Goal: Information Seeking & Learning: Check status

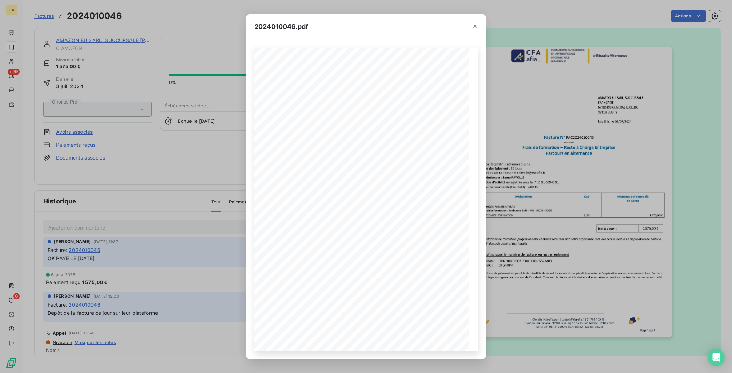
drag, startPoint x: 94, startPoint y: 56, endPoint x: 84, endPoint y: 52, distance: 11.1
click at [94, 56] on div "2024010046.pdf CFA afia | [DOMAIN_NAME] | [EMAIL_ADDRESS][DOMAIN_NAME] | 01 76 …" at bounding box center [366, 186] width 732 height 373
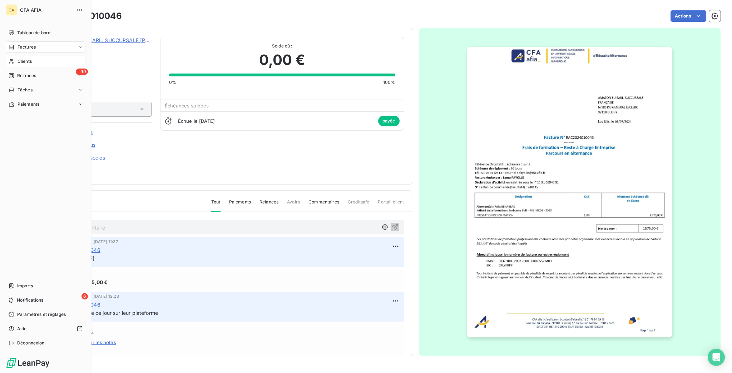
drag, startPoint x: 11, startPoint y: 48, endPoint x: 33, endPoint y: 48, distance: 21.5
click at [12, 56] on div "Clients" at bounding box center [46, 61] width 80 height 11
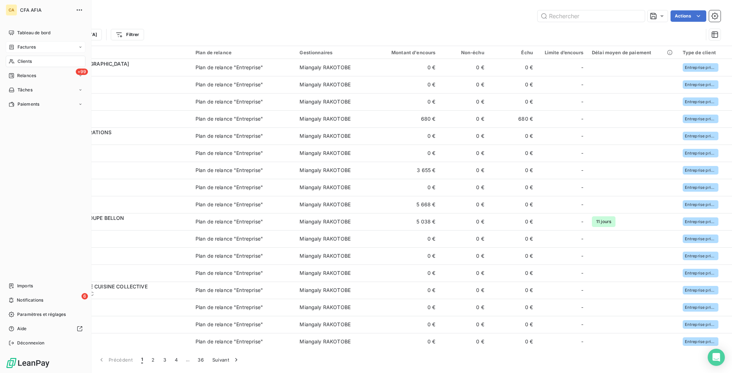
click at [9, 44] on icon at bounding box center [12, 47] width 6 height 6
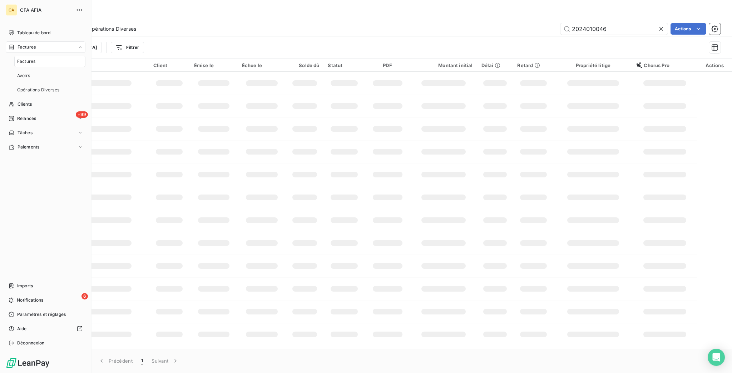
click at [17, 58] on span "Factures" at bounding box center [26, 61] width 18 height 6
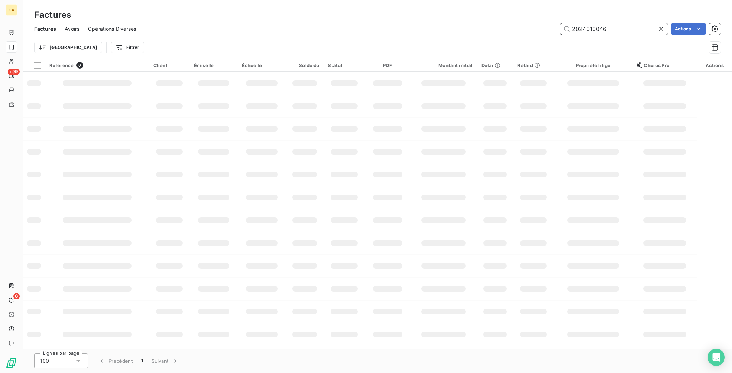
drag, startPoint x: 585, startPoint y: 23, endPoint x: 731, endPoint y: 19, distance: 145.8
click at [731, 34] on div "Factures Avoirs Opérations Diverses 2024010046 Actions Trier Filtrer" at bounding box center [377, 39] width 709 height 37
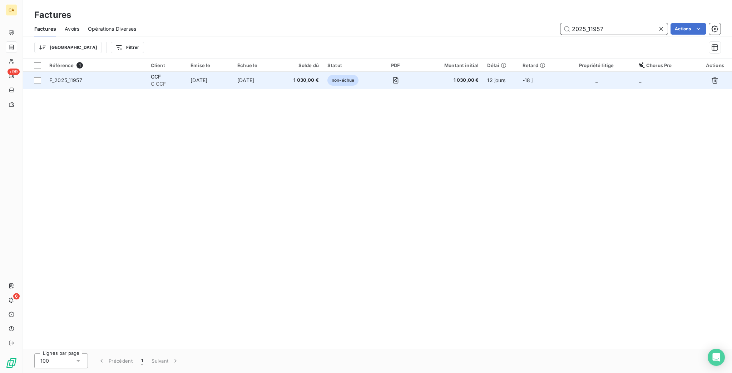
type input "2025_11957"
click at [259, 72] on td "[DATE]" at bounding box center [256, 80] width 47 height 17
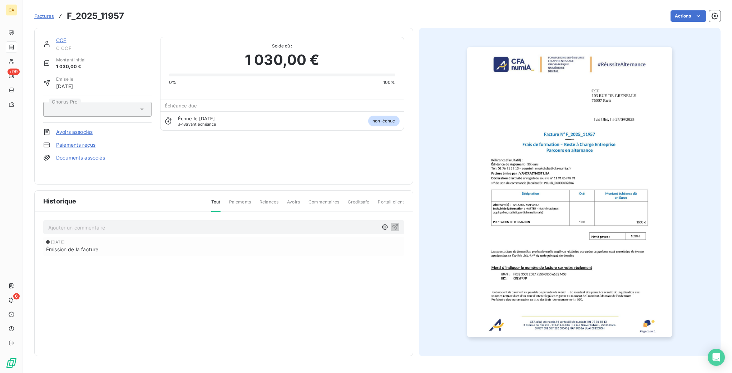
click at [85, 223] on p "Ajouter un commentaire ﻿" at bounding box center [212, 227] width 329 height 9
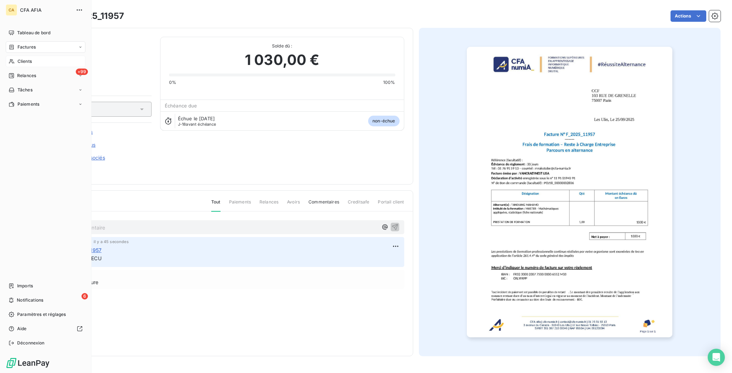
click at [10, 59] on icon at bounding box center [12, 62] width 6 height 6
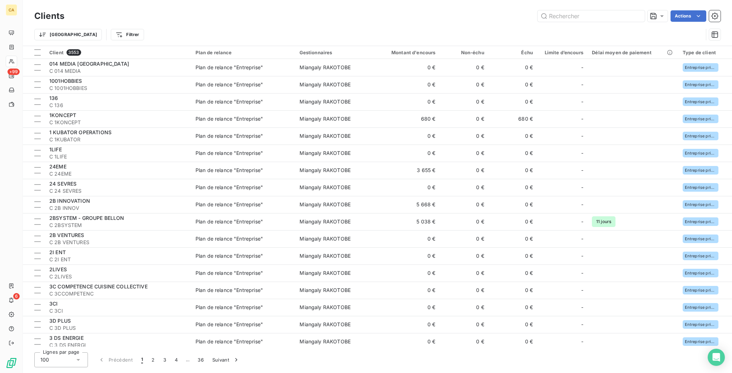
click at [577, 10] on div at bounding box center [590, 15] width 107 height 11
click at [577, 12] on input "text" at bounding box center [590, 15] width 107 height 11
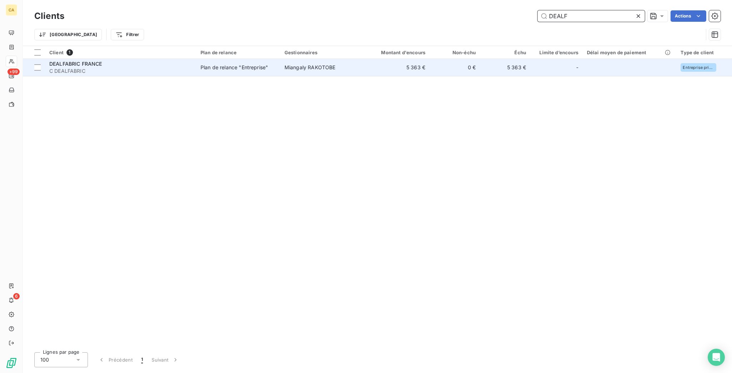
type input "DEALF"
click at [204, 63] on td "Plan de relance "Entreprise"" at bounding box center [238, 67] width 84 height 17
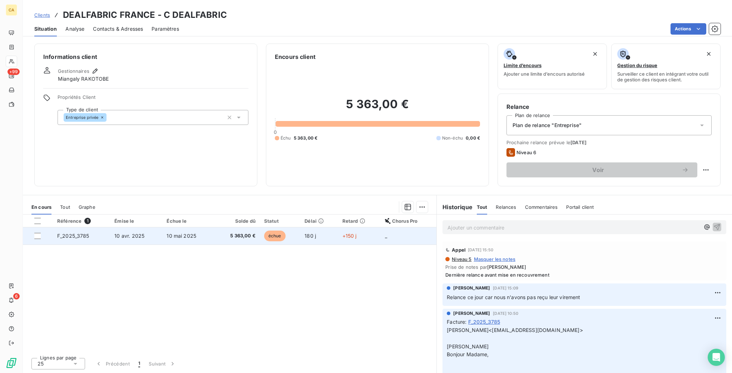
click at [218, 233] on span "5 363,00 €" at bounding box center [236, 236] width 37 height 7
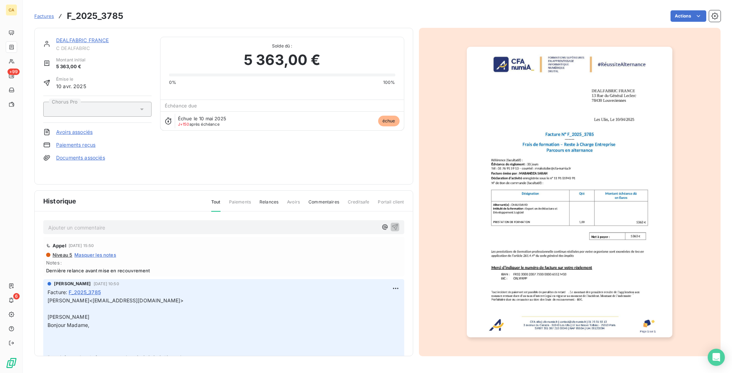
click at [82, 223] on p "Ajouter un commentaire ﻿" at bounding box center [212, 227] width 329 height 9
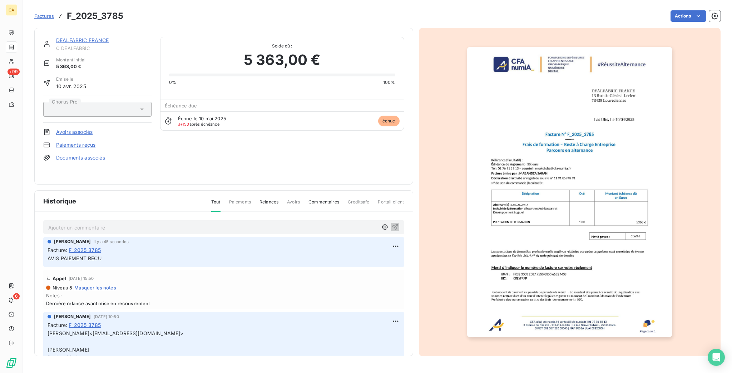
click at [64, 45] on span "C DEALFABRIC" at bounding box center [103, 48] width 95 height 6
click at [83, 45] on span "C DEALFABRIC" at bounding box center [103, 48] width 95 height 6
click at [84, 37] on link "DEALFABRIC FRANCE" at bounding box center [82, 40] width 53 height 6
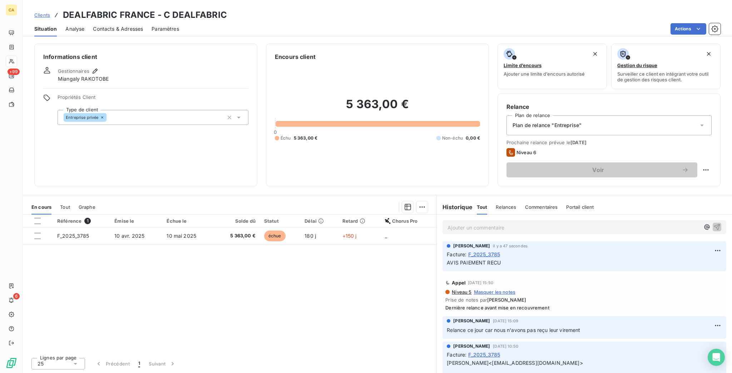
click at [23, 26] on div "Situation Analyse Contacts & Adresses Paramètres Actions" at bounding box center [377, 28] width 709 height 15
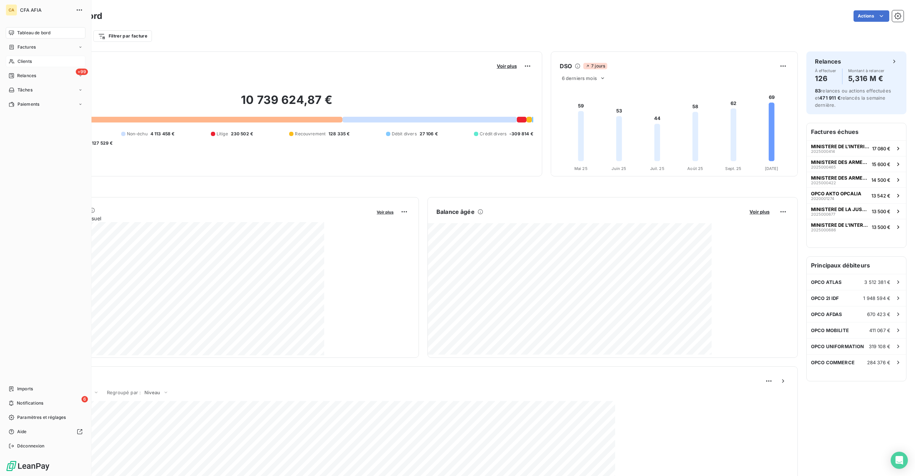
click at [14, 56] on div "Clients" at bounding box center [46, 61] width 80 height 11
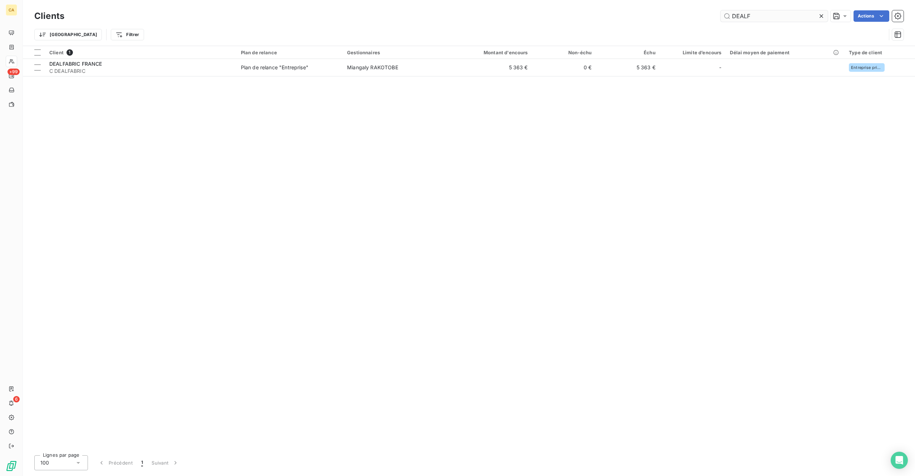
click at [731, 17] on input "DEALF" at bounding box center [773, 15] width 107 height 11
click at [731, 13] on input "DEALF" at bounding box center [773, 15] width 107 height 11
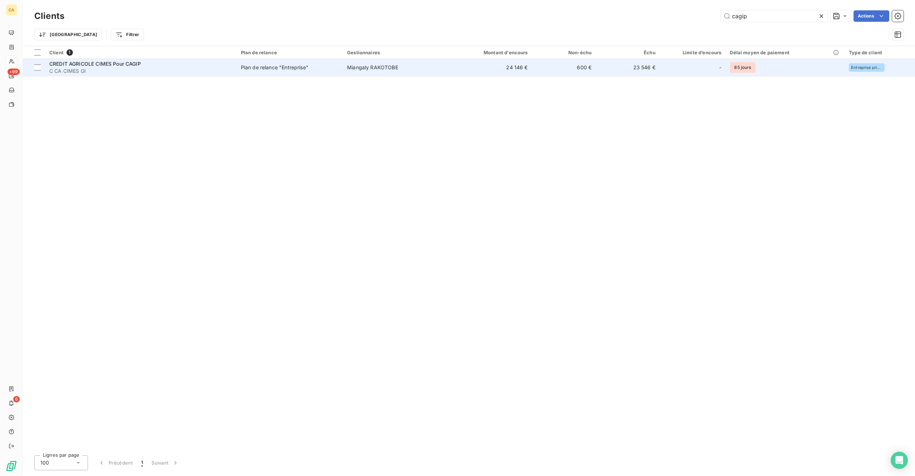
type input "cagip"
click at [466, 59] on td "24 146 €" at bounding box center [488, 67] width 85 height 17
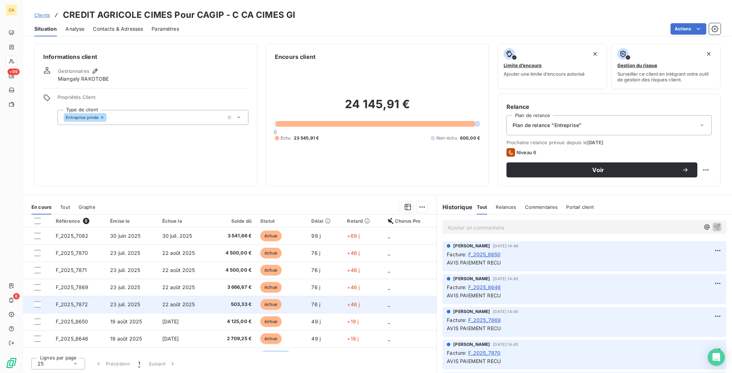
click at [78, 296] on td "F_2025_7872" at bounding box center [78, 304] width 55 height 17
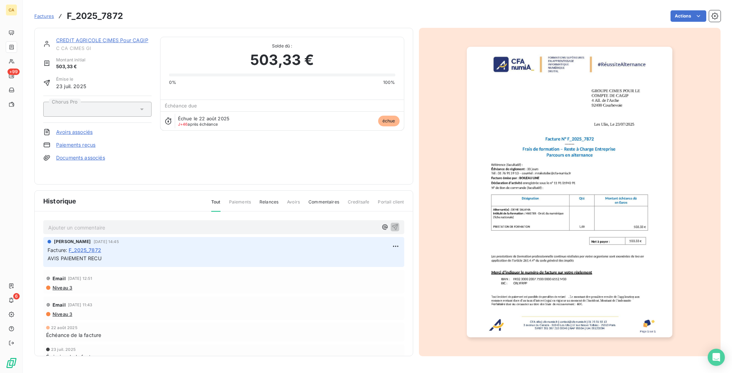
click at [88, 223] on p "Ajouter un commentaire ﻿" at bounding box center [212, 227] width 329 height 9
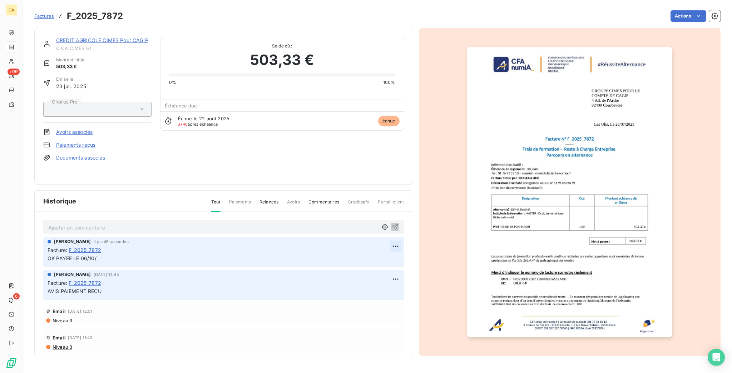
click at [390, 230] on html "CA +99 6 Factures F_2025_7872 Actions CREDIT AGRICOLE CIMES Pour CAGIP C CA CIM…" at bounding box center [366, 186] width 732 height 373
click at [367, 260] on div "Supprimer" at bounding box center [372, 262] width 40 height 11
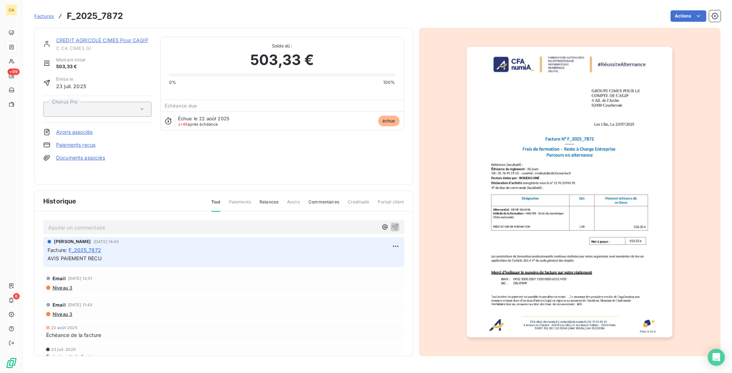
click at [164, 223] on p "Ajouter un commentaire ﻿" at bounding box center [212, 227] width 329 height 9
click at [522, 232] on img "button" at bounding box center [569, 192] width 205 height 291
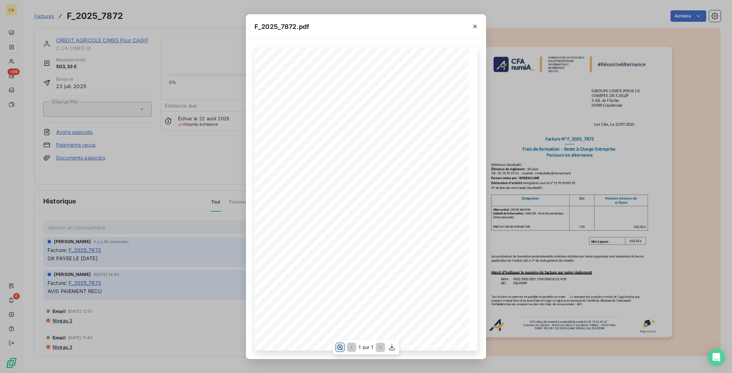
click at [340, 350] on icon "button" at bounding box center [339, 347] width 7 height 7
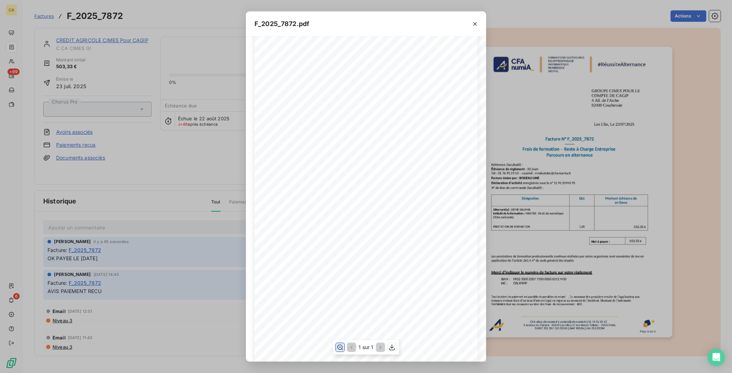
scroll to position [190, 0]
drag, startPoint x: 208, startPoint y: 129, endPoint x: 192, endPoint y: 91, distance: 41.6
click at [208, 129] on div "F_2025_7872.pdf CFA afia | [DOMAIN_NAME] | [EMAIL_ADDRESS][DOMAIN_NAME] | 01 76…" at bounding box center [366, 186] width 732 height 373
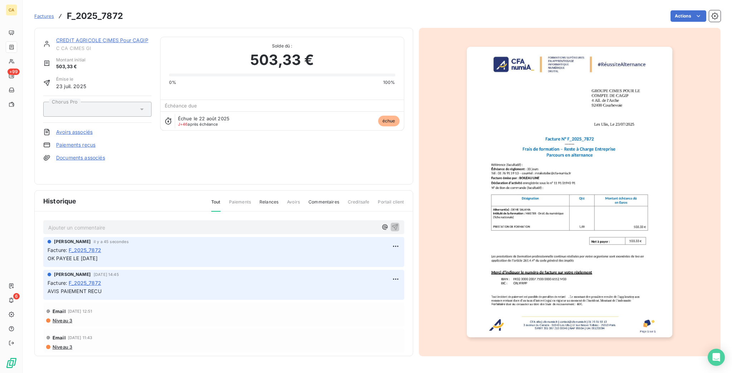
click at [129, 37] on link "CREDIT AGRICOLE CIMES Pour CAGIP" at bounding box center [102, 40] width 92 height 6
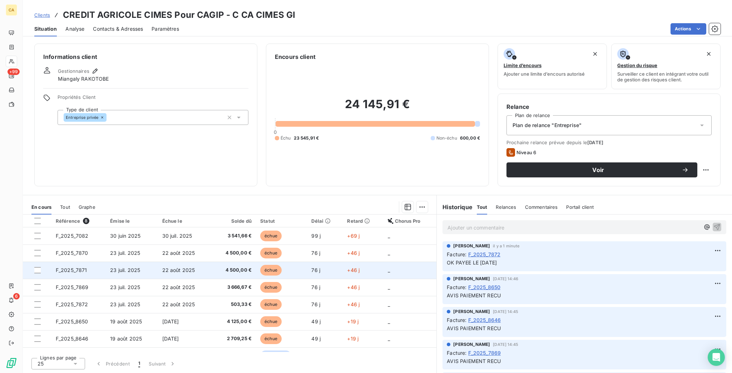
click at [94, 262] on td "F_2025_7871" at bounding box center [78, 270] width 55 height 17
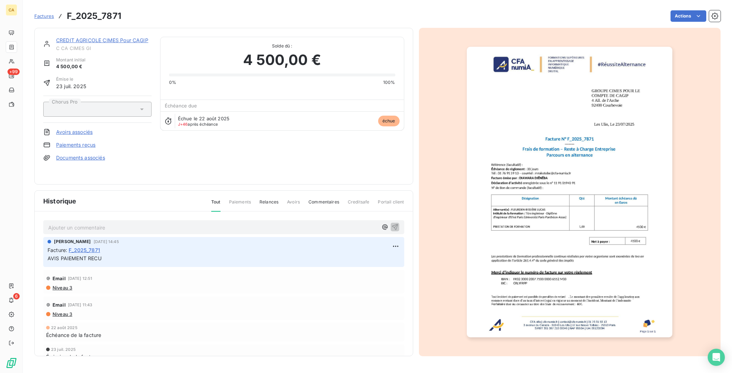
click at [76, 223] on div "Ajouter un commentaire ﻿" at bounding box center [223, 228] width 351 height 10
click at [75, 223] on p "Ajouter un commentaire ﻿" at bounding box center [212, 227] width 329 height 9
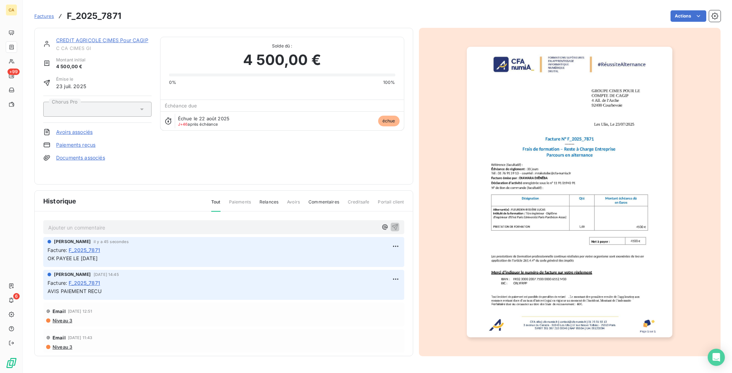
click at [630, 136] on img "button" at bounding box center [569, 192] width 205 height 291
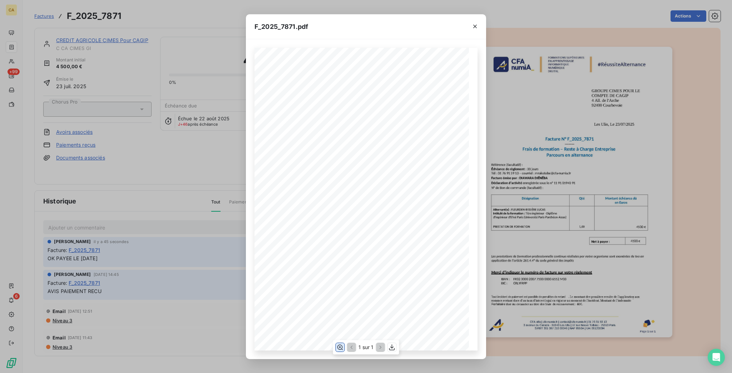
click at [340, 347] on icon "button" at bounding box center [339, 347] width 7 height 7
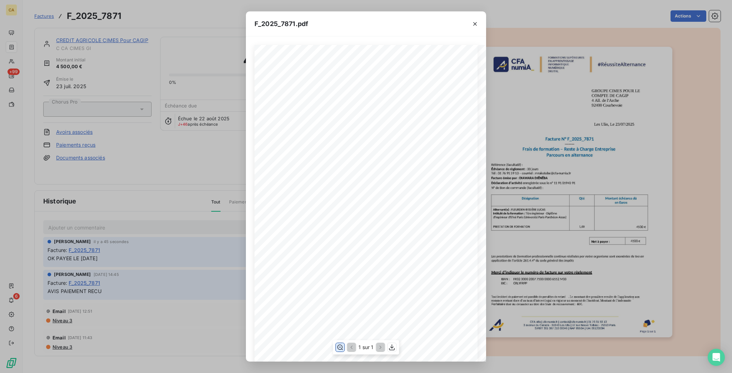
scroll to position [95, 0]
click at [200, 191] on div "F_2025_7871.pdf CFA afia | [DOMAIN_NAME] | [EMAIL_ADDRESS][DOMAIN_NAME] | 01 76…" at bounding box center [366, 186] width 732 height 373
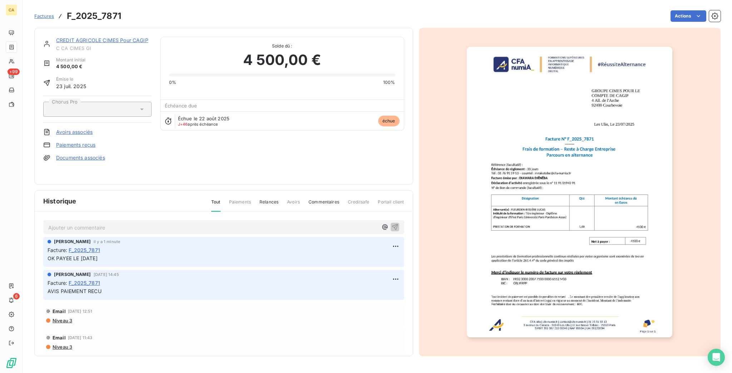
drag, startPoint x: 98, startPoint y: 246, endPoint x: 33, endPoint y: 245, distance: 65.4
click at [43, 245] on div "[PERSON_NAME] il y a 1 minute Facture : F_2025_7871 OK PAYEE LE [DATE]" at bounding box center [223, 252] width 361 height 30
copy span "OK PAYEE LE [DATE]"
click at [95, 37] on link "CREDIT AGRICOLE CIMES Pour CAGIP" at bounding box center [102, 40] width 92 height 6
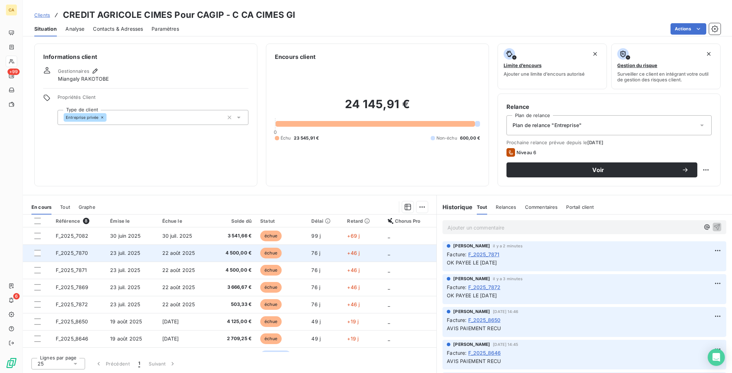
click at [106, 245] on td "23 juil. 2025" at bounding box center [132, 253] width 52 height 17
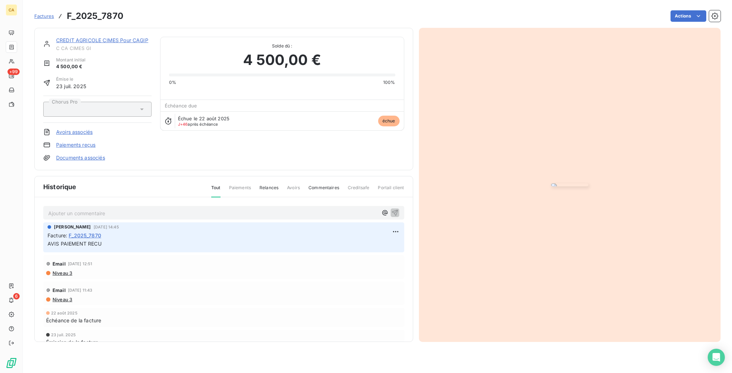
click at [92, 217] on p "Ajouter un commentaire ﻿" at bounding box center [212, 213] width 329 height 9
click at [551, 184] on img "button" at bounding box center [569, 185] width 37 height 3
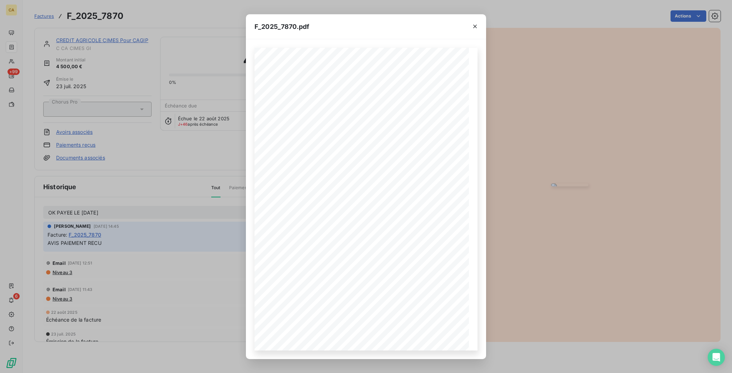
click at [162, 175] on div "F_2025_7870.pdf CFA afia | [DOMAIN_NAME] | [EMAIL_ADDRESS][DOMAIN_NAME] | 01 76…" at bounding box center [366, 186] width 732 height 373
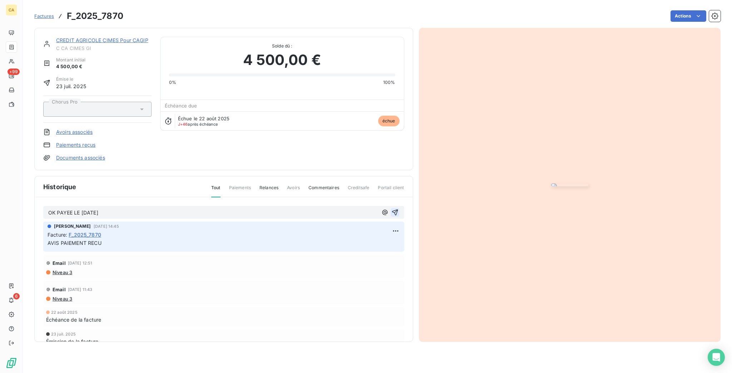
click at [395, 216] on icon "button" at bounding box center [395, 213] width 6 height 6
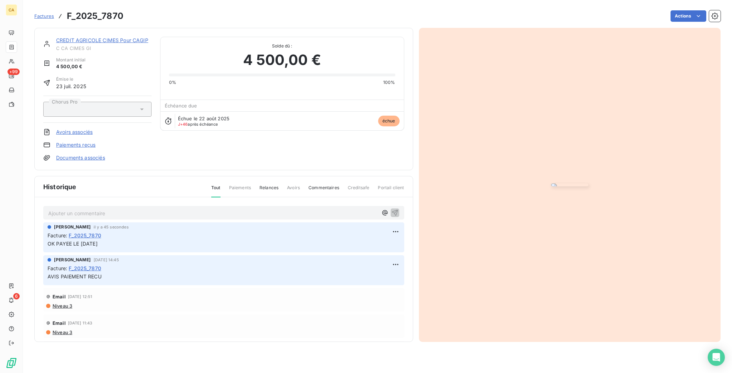
click at [558, 187] on img "button" at bounding box center [569, 185] width 37 height 3
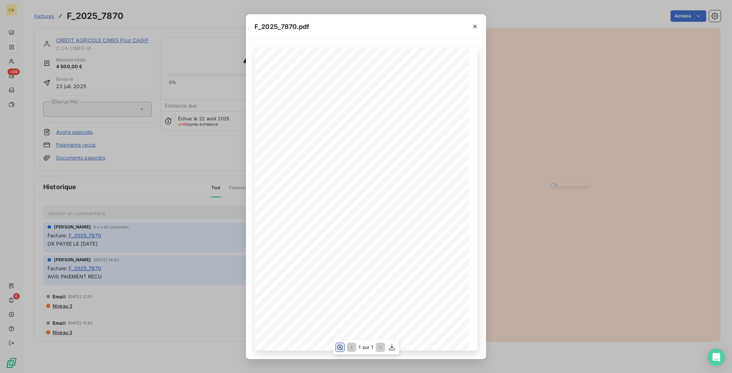
click at [344, 345] on button "button" at bounding box center [340, 347] width 9 height 9
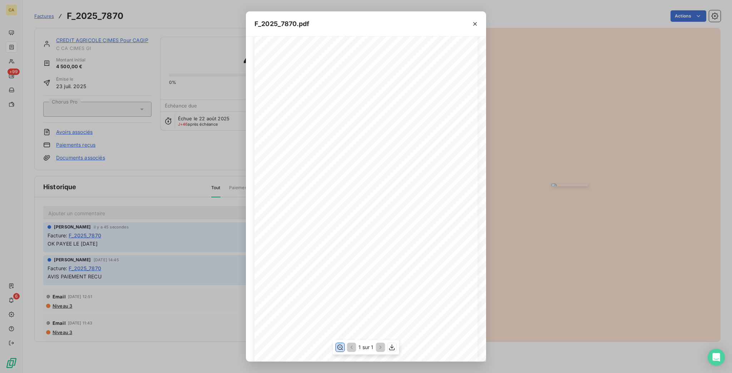
scroll to position [95, 0]
click at [161, 171] on div "F_2025_7870.pdf CFA afia | [DOMAIN_NAME] | [EMAIL_ADDRESS][DOMAIN_NAME] | 01 76…" at bounding box center [366, 186] width 732 height 373
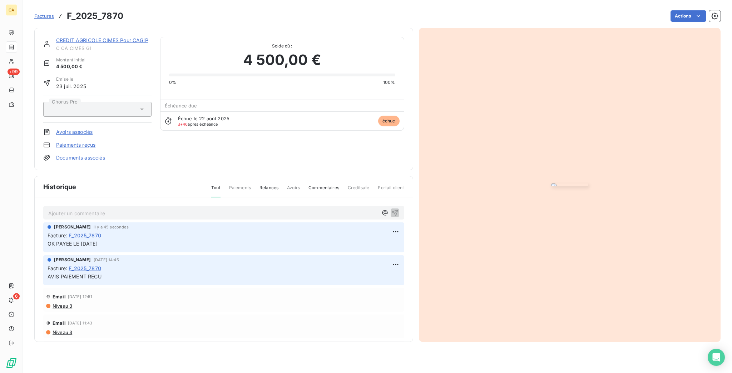
click at [106, 37] on link "CREDIT AGRICOLE CIMES Pour CAGIP" at bounding box center [102, 40] width 92 height 6
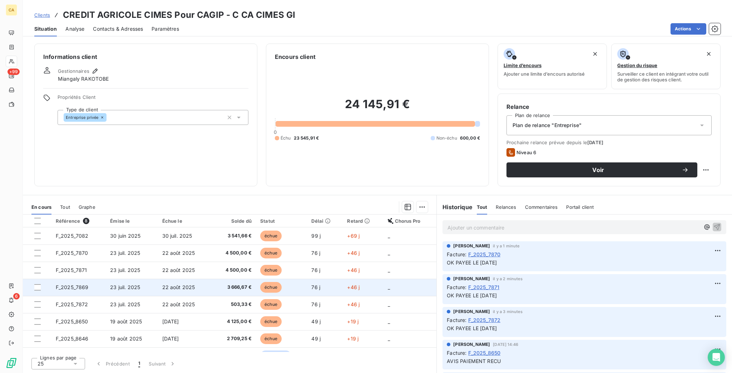
click at [82, 279] on td "F_2025_7869" at bounding box center [78, 287] width 55 height 17
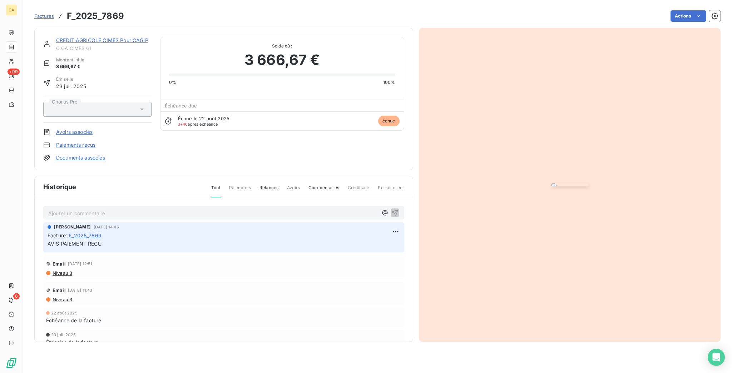
click at [138, 218] on p "Ajouter un commentaire ﻿" at bounding box center [212, 213] width 329 height 9
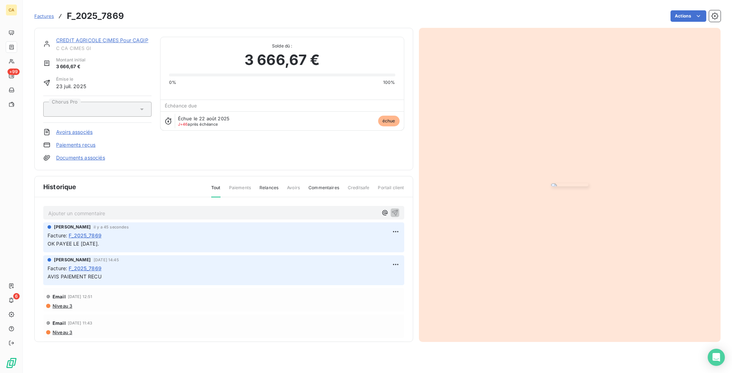
click at [551, 187] on img "button" at bounding box center [569, 185] width 37 height 3
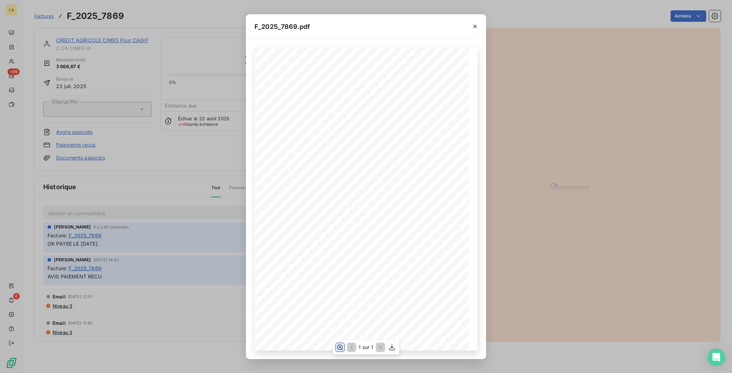
click at [338, 347] on button "button" at bounding box center [340, 347] width 9 height 9
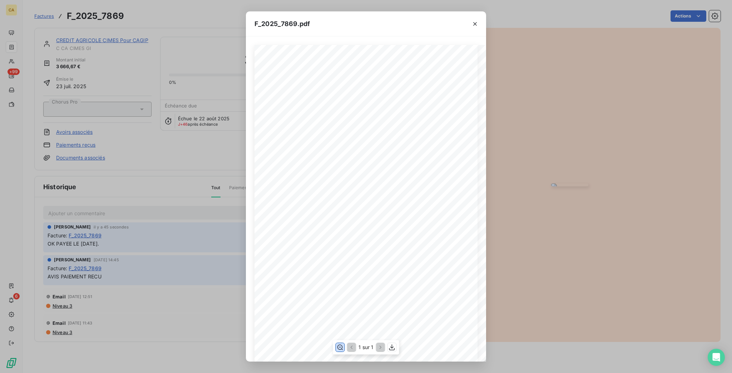
scroll to position [95, 0]
click at [100, 27] on div "F_2025_7869.pdf CFA afia | [DOMAIN_NAME] | [EMAIL_ADDRESS][DOMAIN_NAME] | 01 76…" at bounding box center [366, 186] width 732 height 373
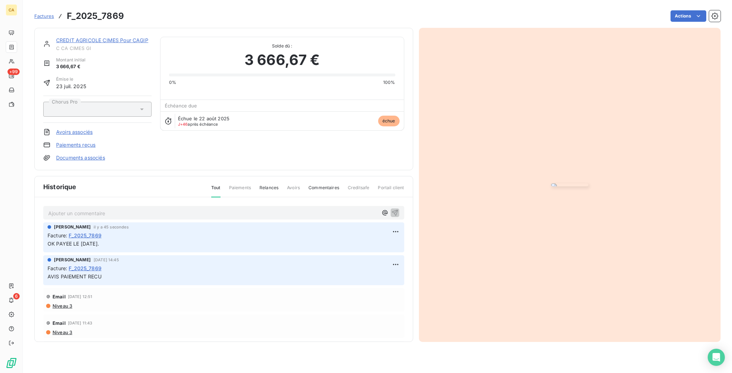
click at [104, 37] on link "CREDIT AGRICOLE CIMES Pour CAGIP" at bounding box center [102, 40] width 92 height 6
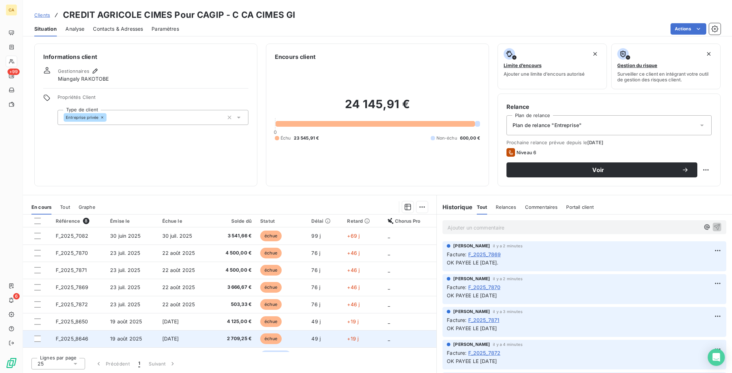
click at [86, 331] on td "F_2025_8646" at bounding box center [78, 339] width 55 height 17
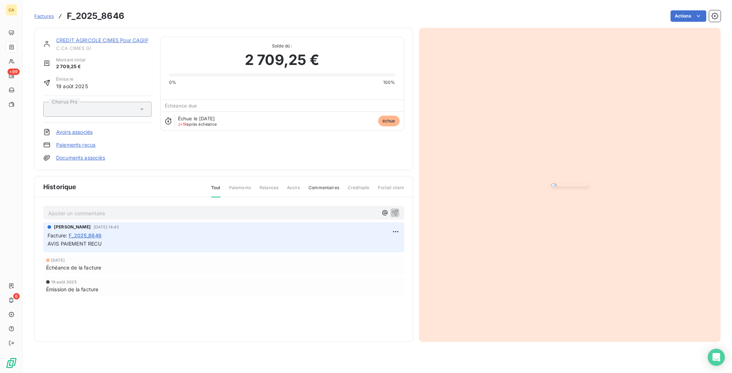
click at [82, 45] on span "C CA CIMES GI" at bounding box center [103, 48] width 95 height 6
click at [92, 37] on link "CREDIT AGRICOLE CIMES Pour CAGIP" at bounding box center [102, 40] width 92 height 6
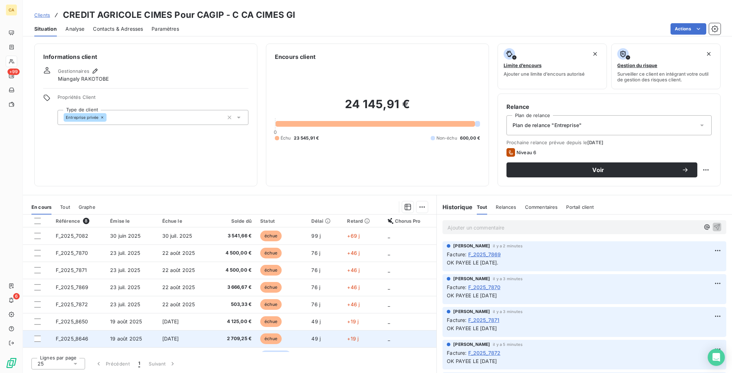
click at [79, 331] on td "F_2025_8646" at bounding box center [78, 339] width 55 height 17
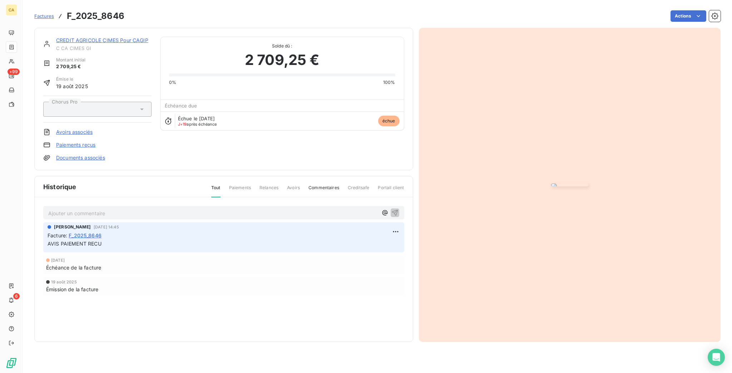
click at [551, 184] on img "button" at bounding box center [569, 185] width 37 height 3
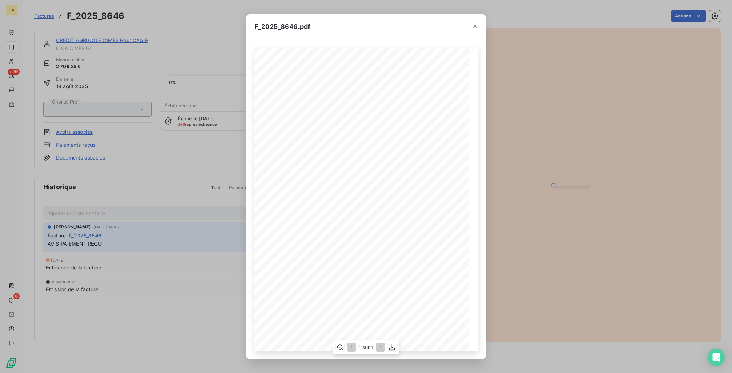
click at [342, 352] on div "1 sur 1" at bounding box center [366, 348] width 66 height 14
click at [340, 348] on icon "button" at bounding box center [339, 347] width 7 height 7
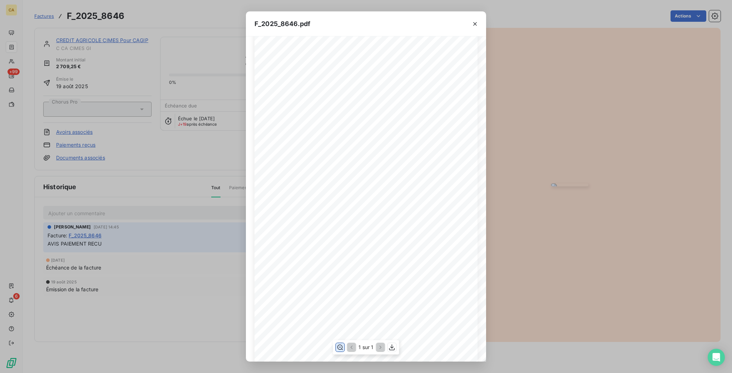
scroll to position [95, 0]
click at [157, 149] on div "F_2025_8646.pdf CFA afia | [DOMAIN_NAME] | [EMAIL_ADDRESS][DOMAIN_NAME] | 01 76…" at bounding box center [366, 186] width 732 height 373
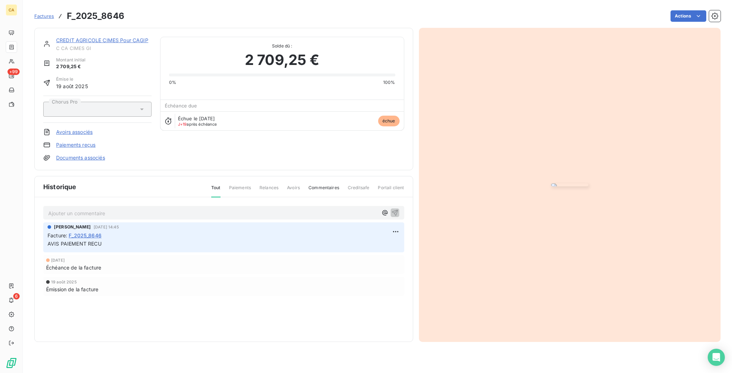
click at [112, 37] on link "CREDIT AGRICOLE CIMES Pour CAGIP" at bounding box center [102, 40] width 92 height 6
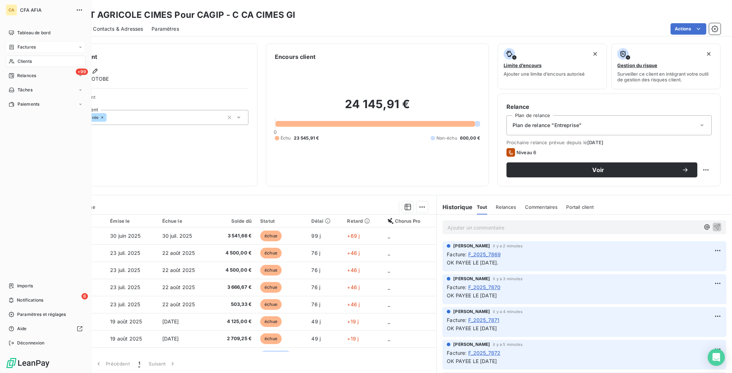
click at [10, 44] on icon at bounding box center [12, 47] width 6 height 6
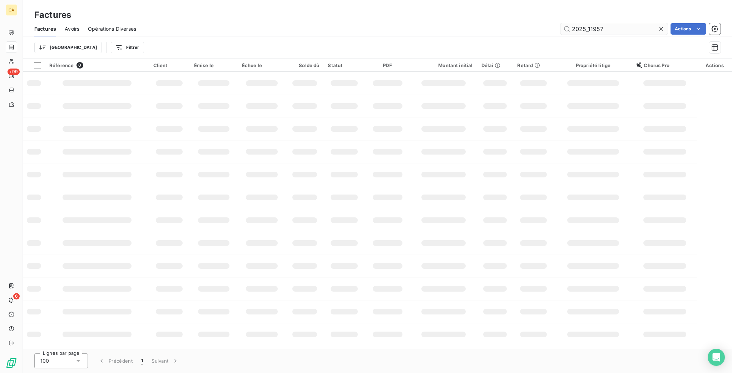
click at [622, 23] on input "2025_11957" at bounding box center [613, 28] width 107 height 11
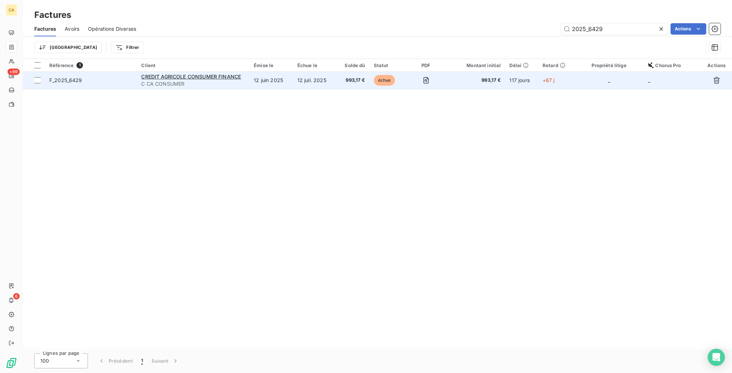
type input "2025_6429"
click at [322, 72] on td "12 juil. 2025" at bounding box center [314, 80] width 43 height 17
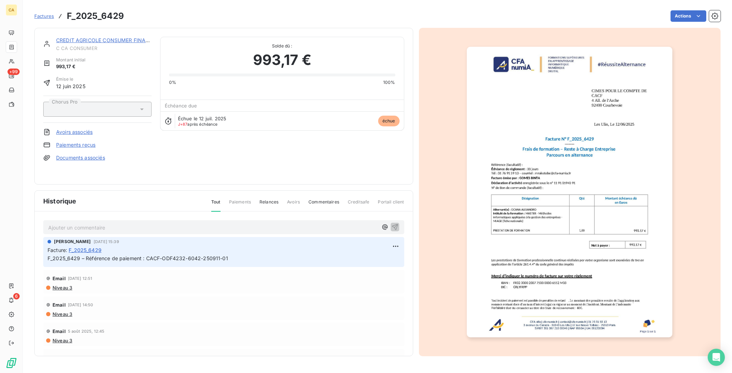
click at [144, 223] on p "Ajouter un commentaire ﻿" at bounding box center [212, 227] width 329 height 9
click at [161, 223] on p "Ajouter un commentaire ﻿" at bounding box center [212, 227] width 329 height 9
copy span "OK PAYEE LE [DATE]"
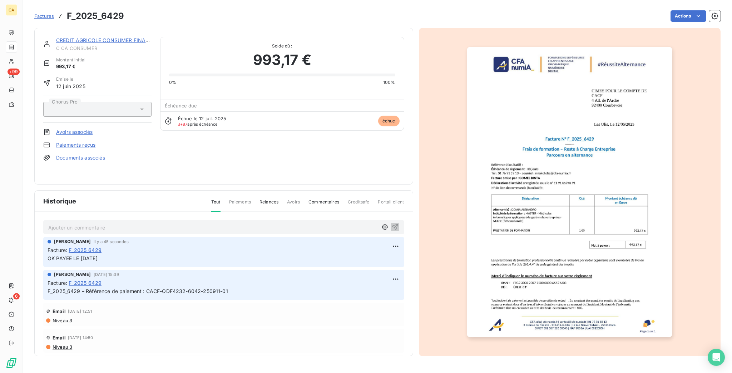
click at [553, 225] on img "button" at bounding box center [569, 192] width 205 height 291
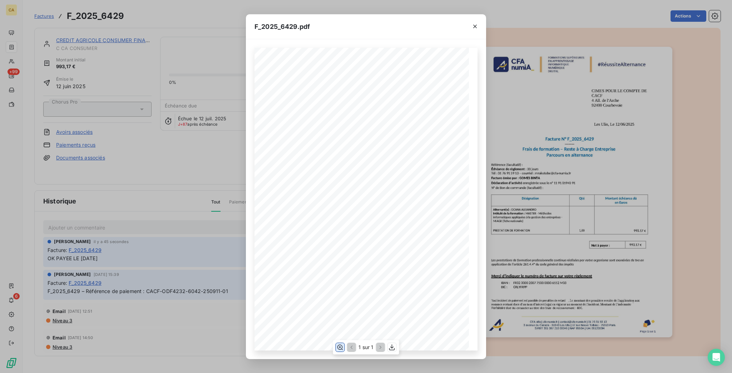
click at [341, 348] on icon "button" at bounding box center [340, 347] width 6 height 5
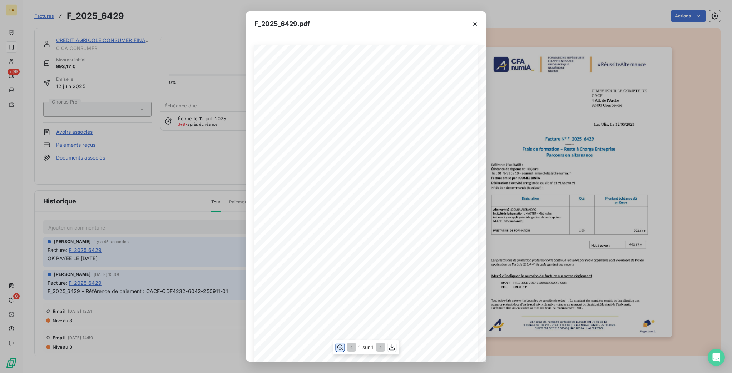
scroll to position [95, 0]
drag, startPoint x: 218, startPoint y: 151, endPoint x: 213, endPoint y: 145, distance: 7.9
click at [219, 151] on div "F_2025_6429.pdf CFA afia | [DOMAIN_NAME] | [EMAIL_ADDRESS][DOMAIN_NAME] | 01 76…" at bounding box center [366, 186] width 732 height 373
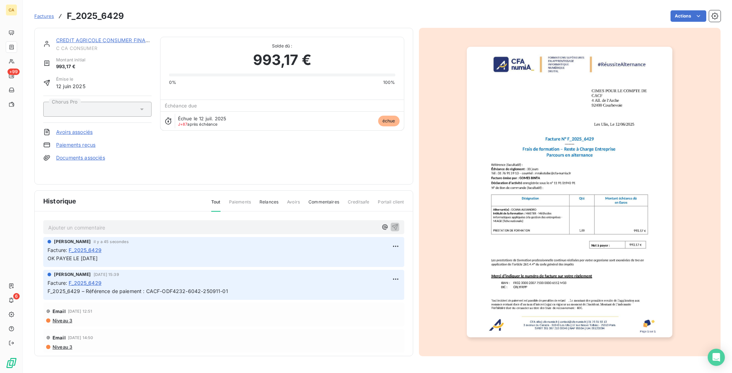
click at [90, 37] on link "CREDIT AGRICOLE CONSUMER FINANCE" at bounding box center [106, 40] width 100 height 6
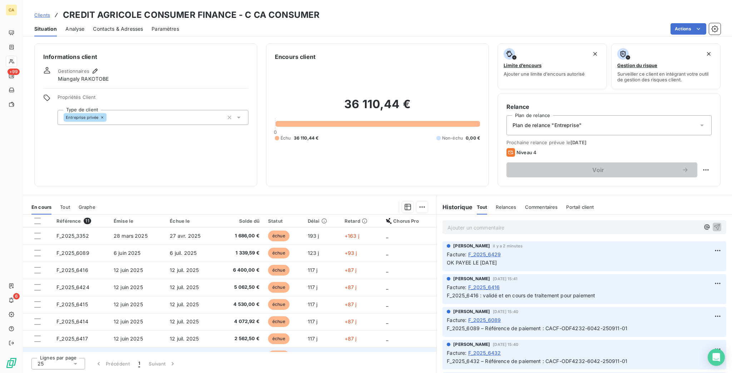
click at [84, 348] on td "F_2025_6420" at bounding box center [80, 356] width 57 height 17
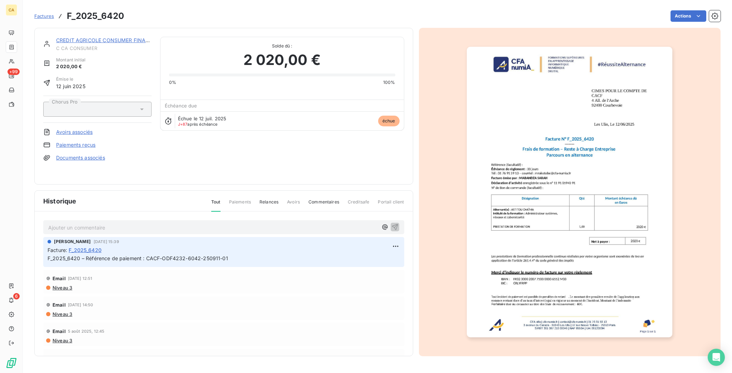
click at [68, 223] on p "Ajouter un commentaire ﻿" at bounding box center [212, 227] width 329 height 9
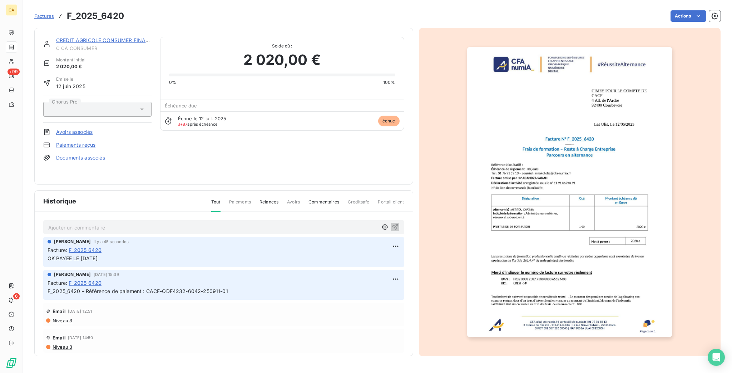
click at [529, 174] on img "button" at bounding box center [569, 192] width 205 height 291
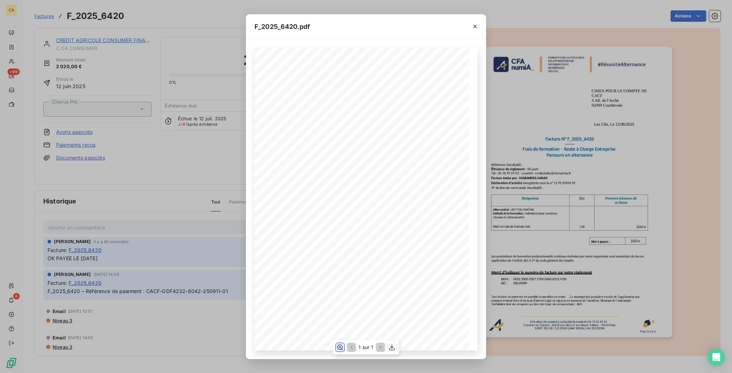
click at [344, 349] on button "button" at bounding box center [340, 347] width 9 height 9
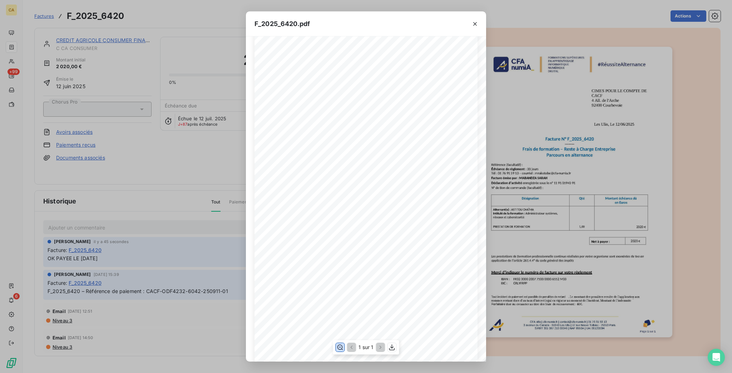
scroll to position [95, 0]
drag, startPoint x: 235, startPoint y: 209, endPoint x: 244, endPoint y: 212, distance: 10.0
click at [235, 209] on div "F_2025_6420.pdf CFA afia | [DOMAIN_NAME] | [EMAIL_ADDRESS][DOMAIN_NAME] | 01 76…" at bounding box center [366, 186] width 732 height 373
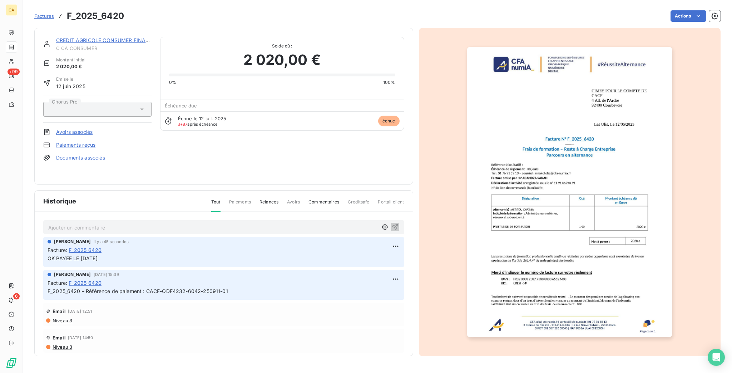
click at [119, 37] on link "CREDIT AGRICOLE CONSUMER FINANCE" at bounding box center [106, 40] width 100 height 6
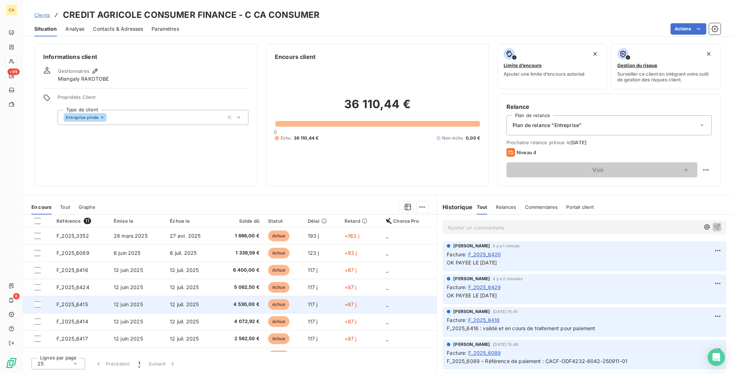
click at [80, 296] on td "F_2025_6415" at bounding box center [80, 304] width 57 height 17
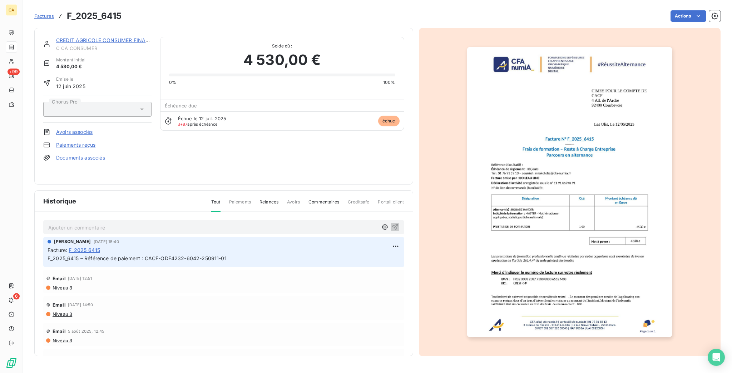
click at [75, 223] on p "Ajouter un commentaire ﻿" at bounding box center [212, 227] width 329 height 9
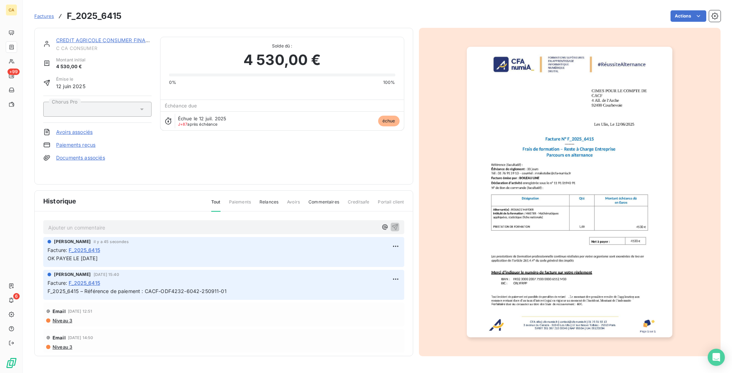
click at [620, 187] on img "button" at bounding box center [569, 192] width 205 height 291
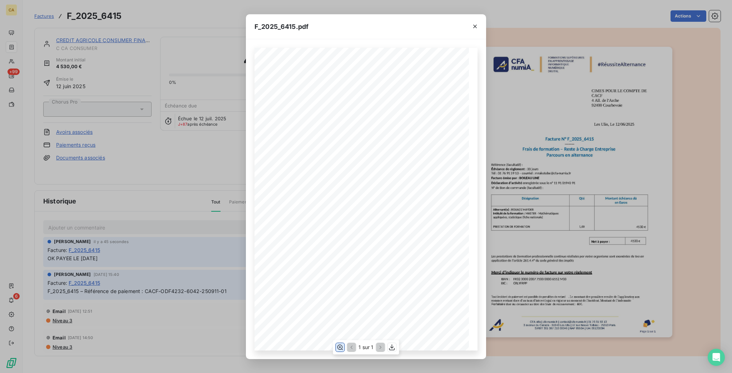
click at [343, 345] on icon "button" at bounding box center [339, 347] width 7 height 7
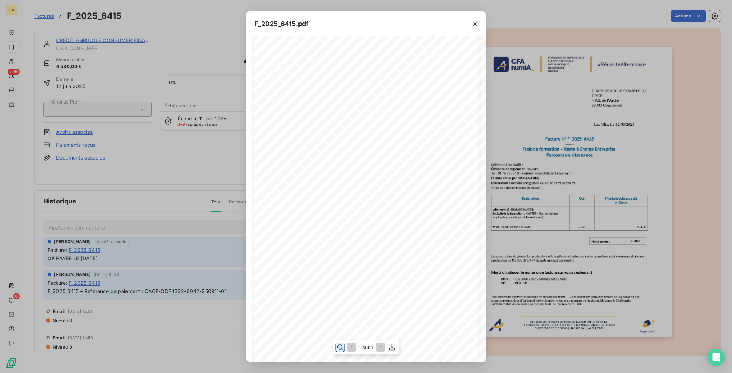
scroll to position [95, 0]
drag, startPoint x: 222, startPoint y: 185, endPoint x: 197, endPoint y: 164, distance: 32.2
click at [223, 185] on div "F_2025_6415.pdf CFA afia | [DOMAIN_NAME] | [EMAIL_ADDRESS][DOMAIN_NAME] | 01 76…" at bounding box center [366, 186] width 732 height 373
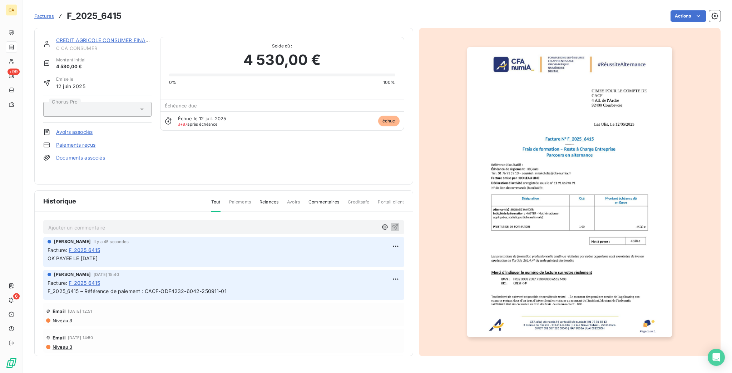
click at [124, 37] on link "CREDIT AGRICOLE CONSUMER FINANCE" at bounding box center [106, 40] width 100 height 6
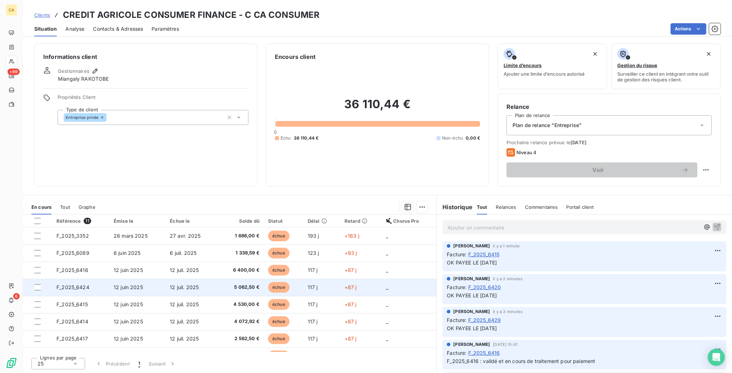
click at [75, 284] on span "F_2025_6424" at bounding box center [72, 287] width 33 height 6
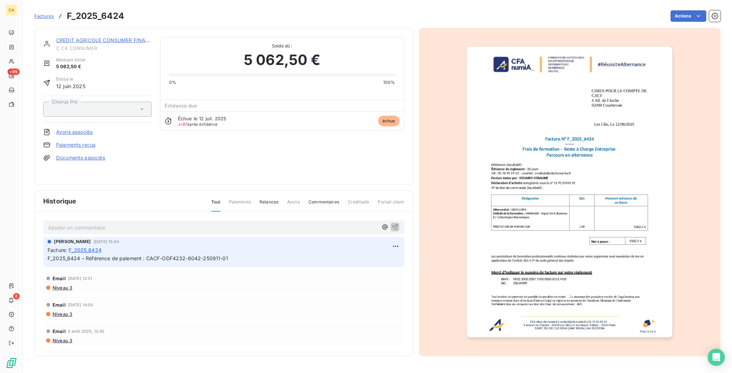
click at [94, 212] on div "Ajouter un commentaire ﻿ [PERSON_NAME] [DATE] 15:40 Facture : F_2025_6424 F_202…" at bounding box center [224, 294] width 378 height 165
click at [94, 223] on p "Ajouter un commentaire ﻿" at bounding box center [212, 227] width 329 height 9
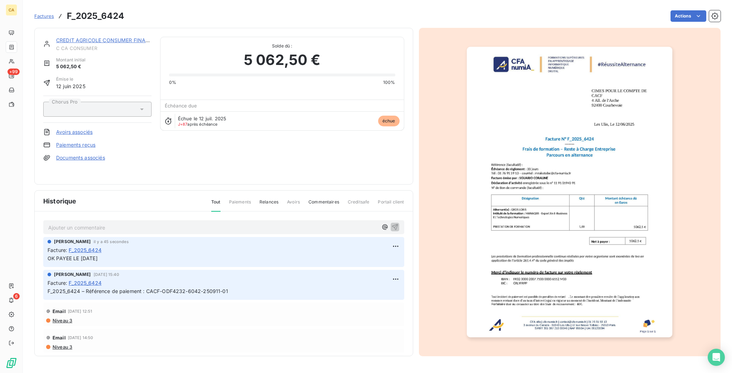
click at [533, 232] on img "button" at bounding box center [569, 192] width 205 height 291
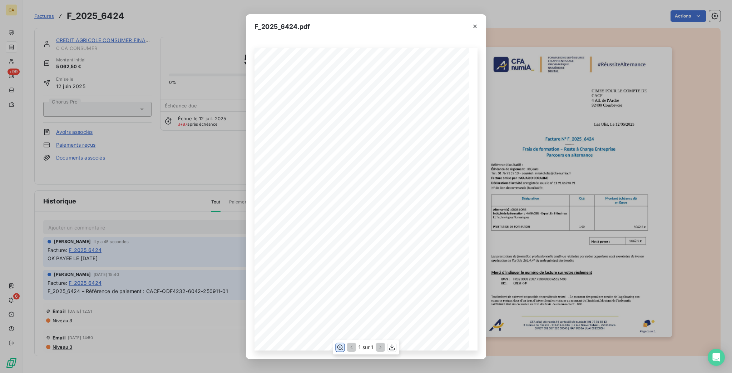
click at [343, 346] on icon "button" at bounding box center [339, 347] width 7 height 7
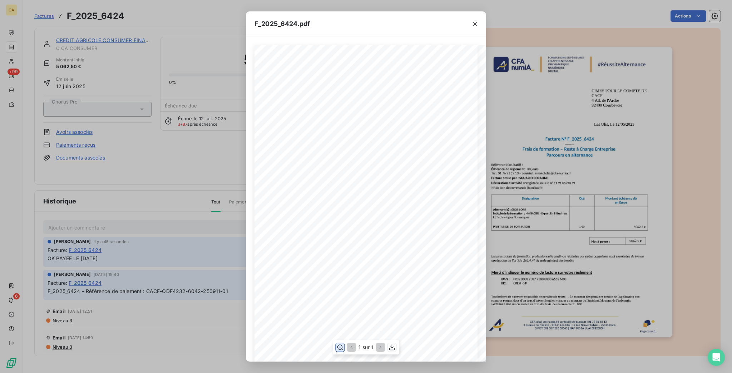
scroll to position [95, 0]
click at [213, 203] on div "F_2025_6424.pdf CFA afia | [DOMAIN_NAME] | [EMAIL_ADDRESS][DOMAIN_NAME] | 01 76…" at bounding box center [366, 186] width 732 height 373
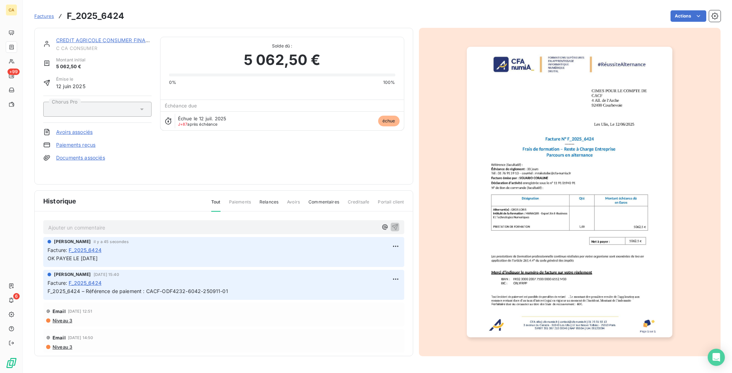
click at [109, 37] on link "CREDIT AGRICOLE CONSUMER FINANCE" at bounding box center [106, 40] width 100 height 6
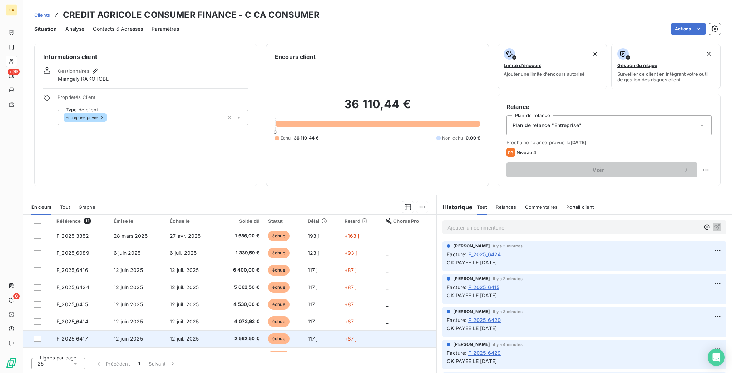
click at [68, 336] on span "F_2025_6417" at bounding box center [71, 339] width 31 height 6
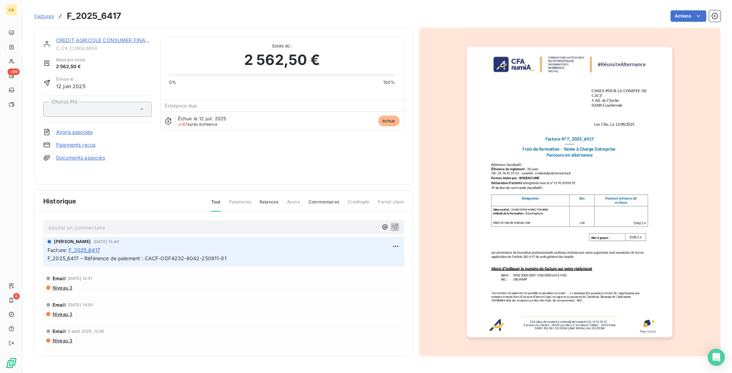
click at [123, 223] on p "Ajouter un commentaire ﻿" at bounding box center [212, 227] width 329 height 9
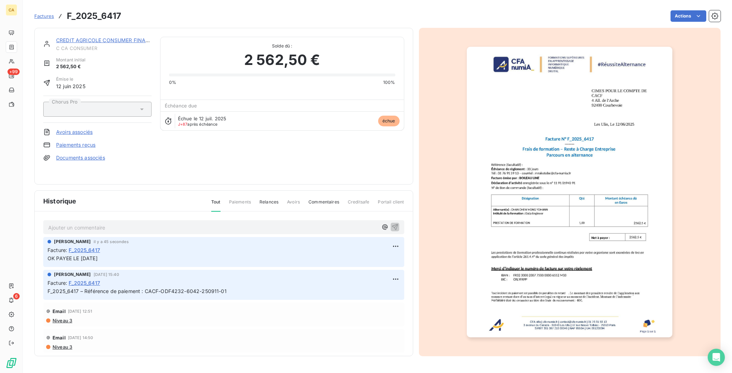
click at [557, 164] on img "button" at bounding box center [569, 192] width 205 height 291
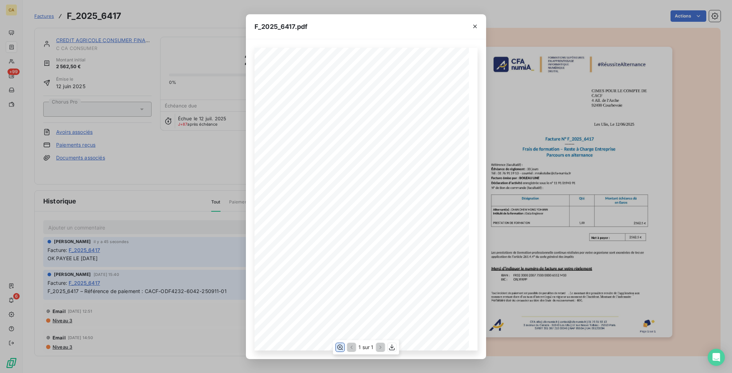
click at [338, 350] on button "button" at bounding box center [340, 347] width 9 height 9
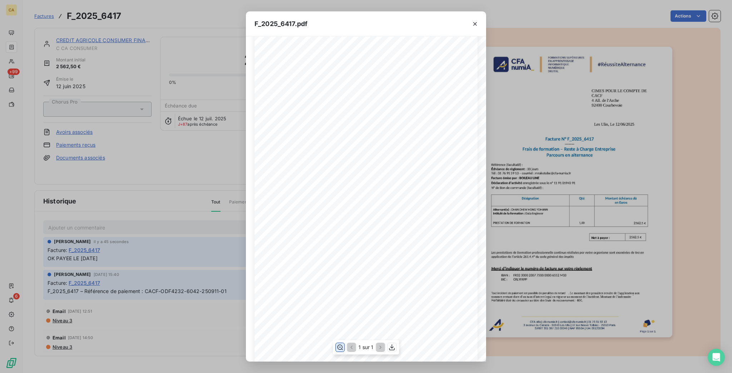
scroll to position [95, 0]
click at [204, 30] on div "F_2025_6417.pdf CFA afia | [DOMAIN_NAME] | [EMAIL_ADDRESS][DOMAIN_NAME] | 01 76…" at bounding box center [366, 186] width 732 height 373
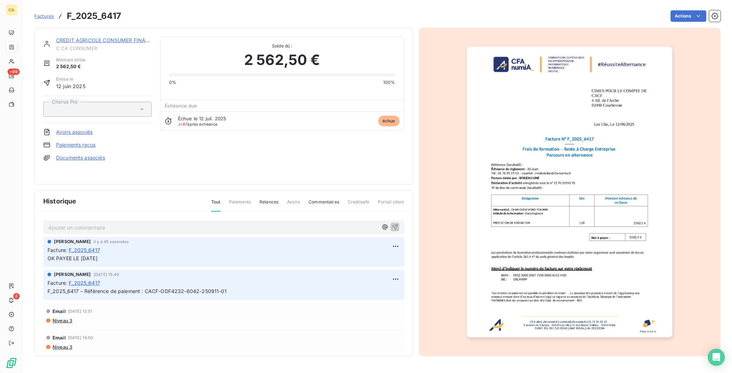
click at [104, 30] on div "CREDIT AGRICOLE CONSUMER FINANCE C CA CONSUMER Montant initial 2 562,50 € Émise…" at bounding box center [223, 106] width 379 height 157
click at [107, 37] on link "CREDIT AGRICOLE CONSUMER FINANCE" at bounding box center [106, 40] width 100 height 6
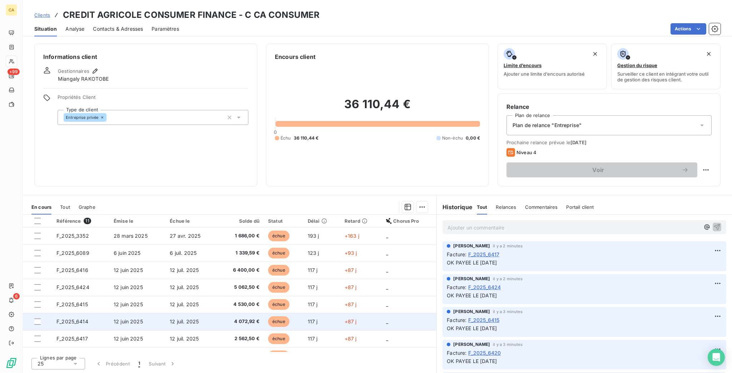
click at [81, 313] on td "F_2025_6414" at bounding box center [80, 321] width 57 height 17
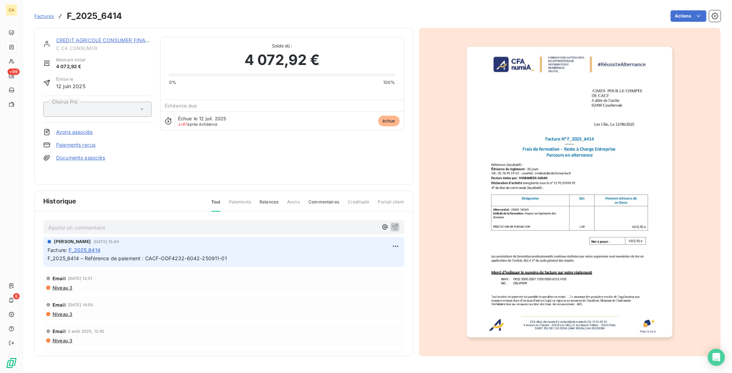
click at [193, 212] on div "Ajouter un commentaire ﻿ [PERSON_NAME] [DATE] 15:40 Facture : F_2025_6414 F_202…" at bounding box center [224, 294] width 378 height 165
click at [188, 223] on p "Ajouter un commentaire ﻿" at bounding box center [212, 227] width 329 height 9
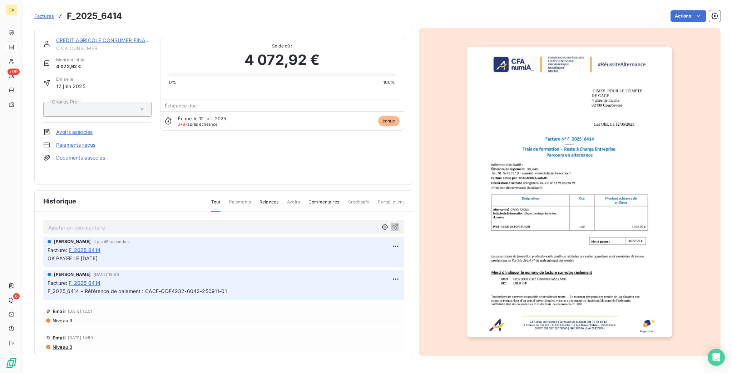
click at [490, 149] on img "button" at bounding box center [569, 192] width 205 height 291
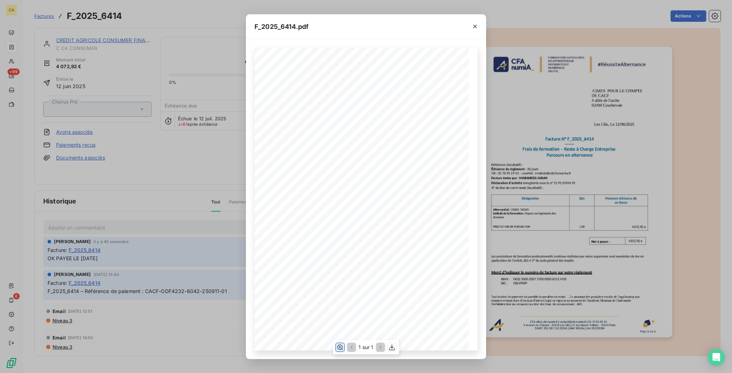
click at [341, 346] on icon "button" at bounding box center [340, 347] width 6 height 5
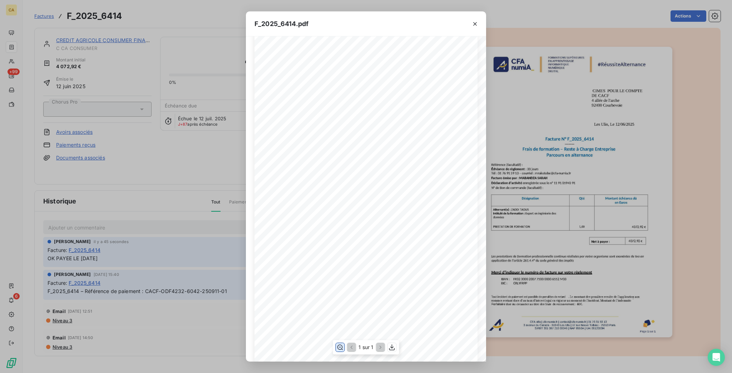
scroll to position [190, 0]
click at [134, 53] on div "F_2025_6414.pdf CFA afia | [DOMAIN_NAME] | [EMAIL_ADDRESS][DOMAIN_NAME] | 01 76…" at bounding box center [366, 186] width 732 height 373
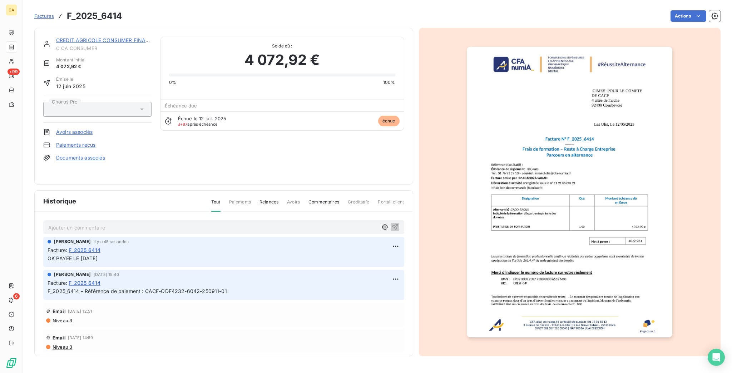
click at [128, 37] on link "CREDIT AGRICOLE CONSUMER FINANCE" at bounding box center [106, 40] width 100 height 6
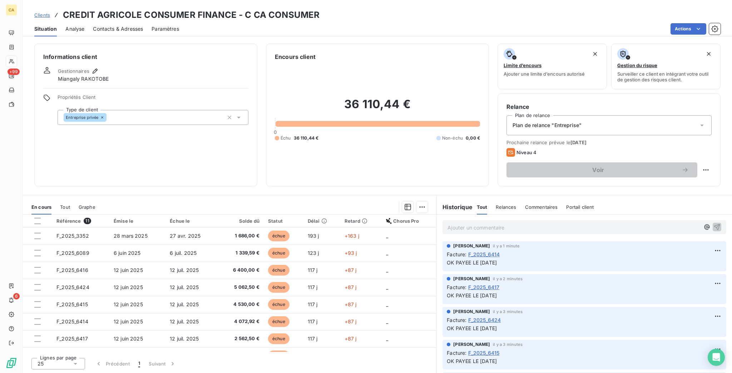
click at [77, 370] on span "F_2025_6432" at bounding box center [72, 373] width 33 height 6
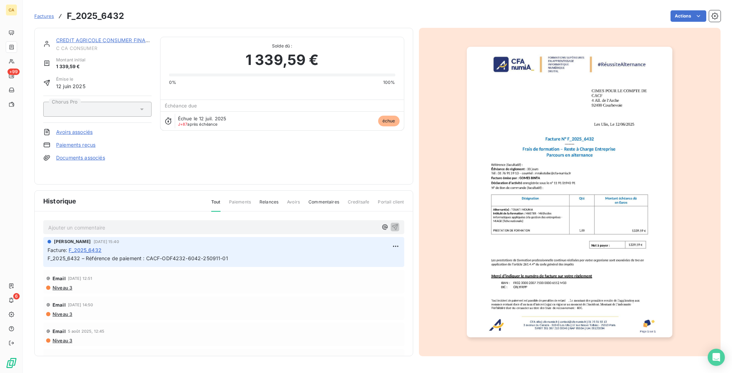
click at [104, 223] on p "Ajouter un commentaire ﻿" at bounding box center [212, 227] width 329 height 9
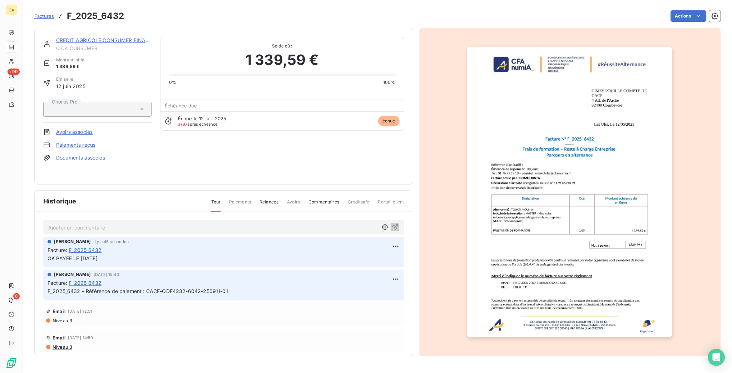
click at [563, 203] on img "button" at bounding box center [569, 192] width 205 height 291
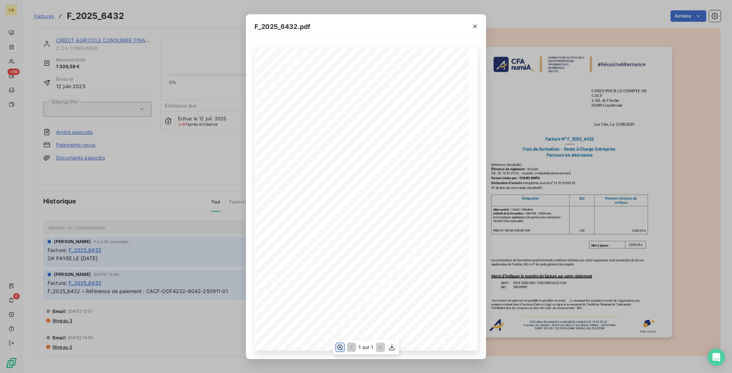
click at [342, 349] on icon "button" at bounding box center [340, 347] width 6 height 5
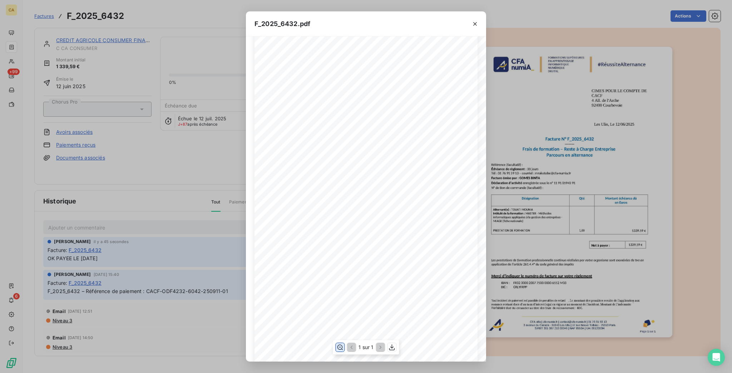
scroll to position [95, 0]
drag, startPoint x: 116, startPoint y: 141, endPoint x: 105, endPoint y: 64, distance: 77.2
click at [116, 141] on div "F_2025_6432.pdf CFA afia | [DOMAIN_NAME] | [EMAIL_ADDRESS][DOMAIN_NAME] | 01 76…" at bounding box center [366, 186] width 732 height 373
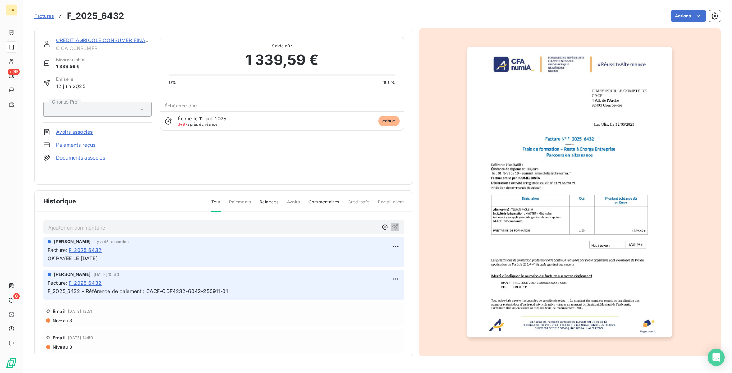
click at [112, 37] on link "CREDIT AGRICOLE CONSUMER FINANCE" at bounding box center [106, 40] width 100 height 6
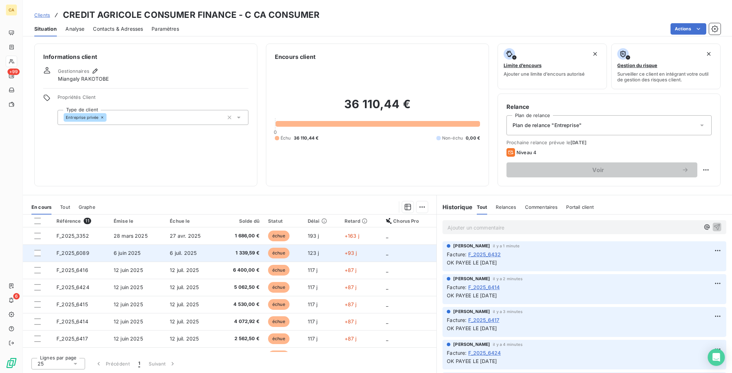
click at [78, 245] on td "F_2025_6089" at bounding box center [80, 253] width 57 height 17
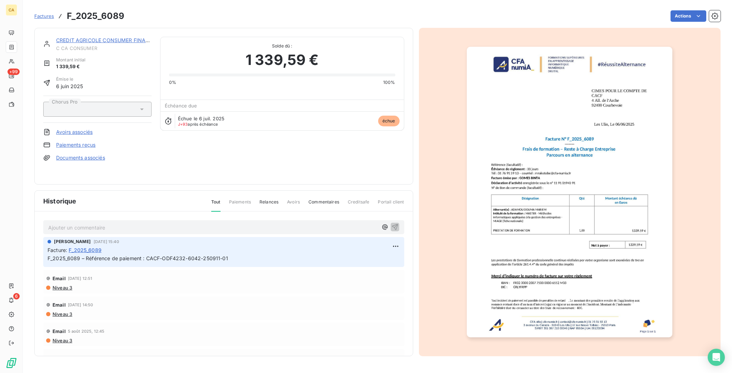
click at [86, 223] on p "Ajouter un commentaire ﻿" at bounding box center [212, 227] width 329 height 9
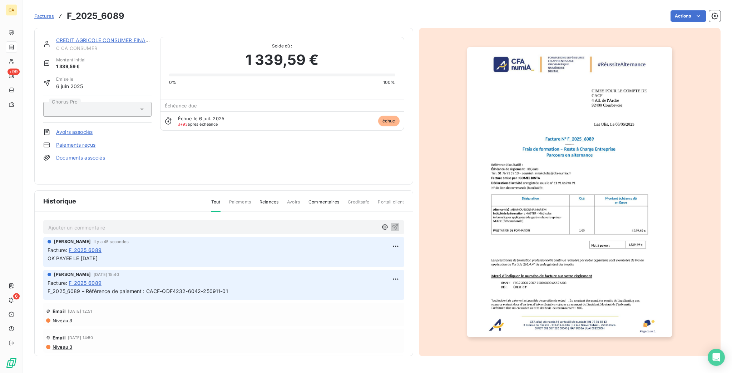
click at [499, 170] on img "button" at bounding box center [569, 192] width 205 height 291
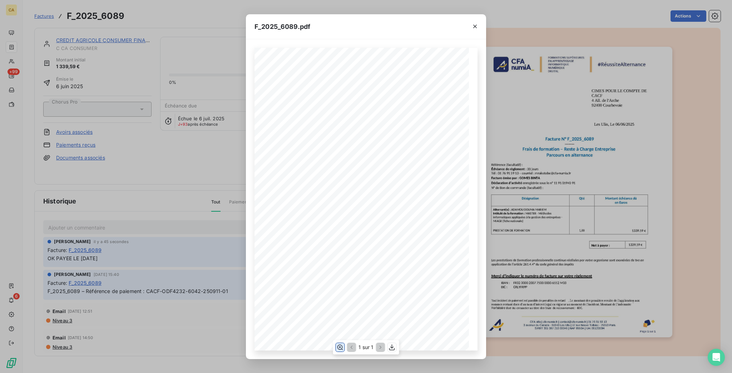
drag, startPoint x: 342, startPoint y: 347, endPoint x: 346, endPoint y: 341, distance: 8.2
click at [342, 349] on icon "button" at bounding box center [339, 347] width 7 height 7
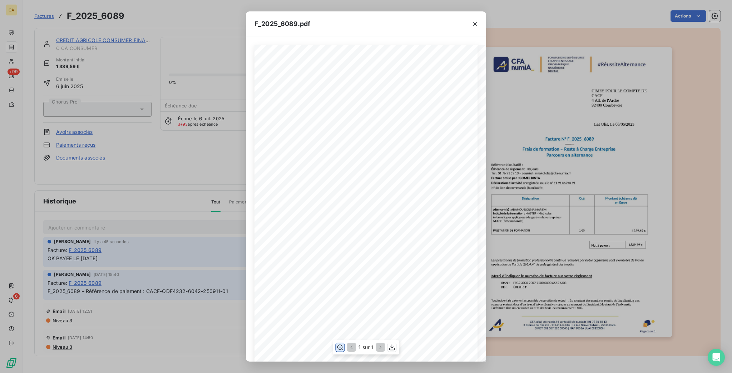
scroll to position [95, 0]
click at [190, 119] on div "F_2025_6089.pdf CFA afia | [DOMAIN_NAME] | [EMAIL_ADDRESS][DOMAIN_NAME] | 01 76…" at bounding box center [366, 186] width 732 height 373
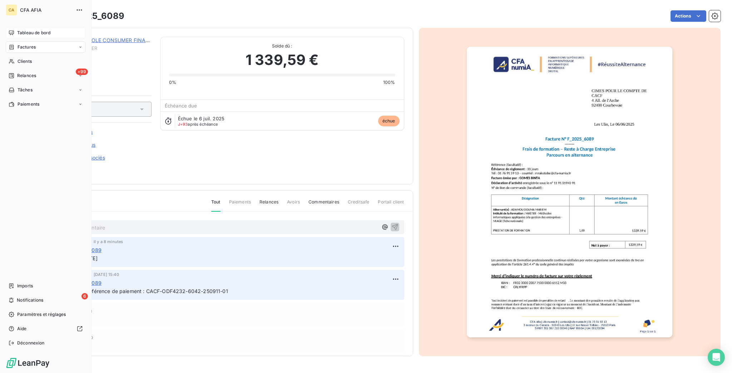
click at [17, 30] on span "Tableau de bord" at bounding box center [33, 33] width 33 height 6
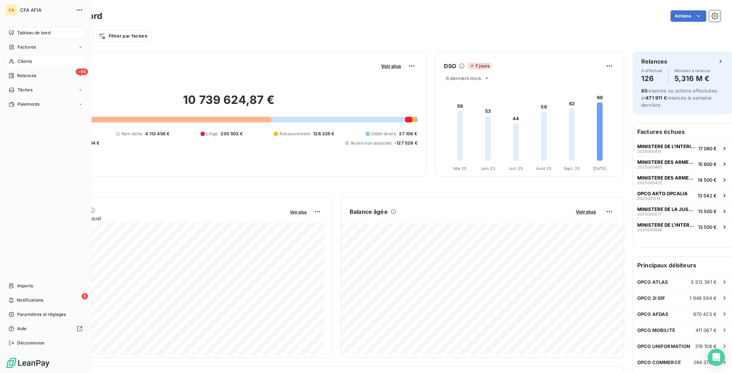
click at [18, 58] on span "Clients" at bounding box center [25, 61] width 14 height 6
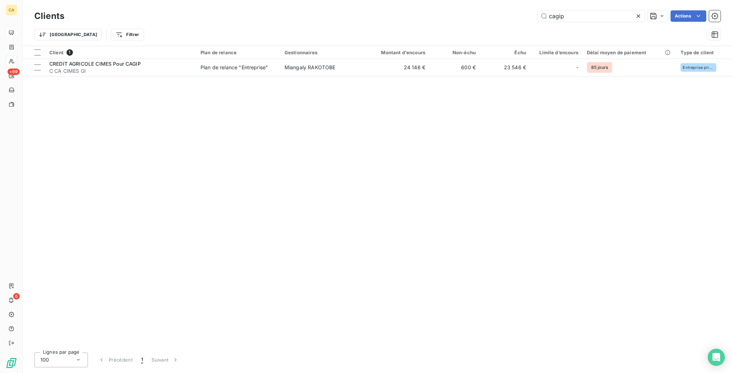
click at [571, 9] on div "Clients cagip Actions" at bounding box center [377, 16] width 686 height 15
click at [574, 13] on input "cagip" at bounding box center [590, 15] width 107 height 11
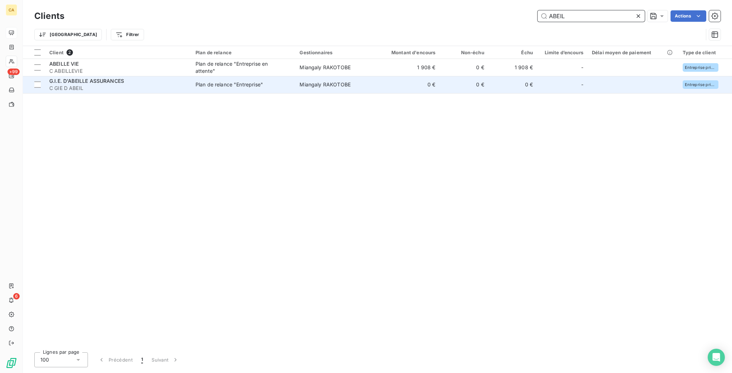
type input "ABEIL"
click at [406, 76] on td "0 €" at bounding box center [406, 84] width 65 height 17
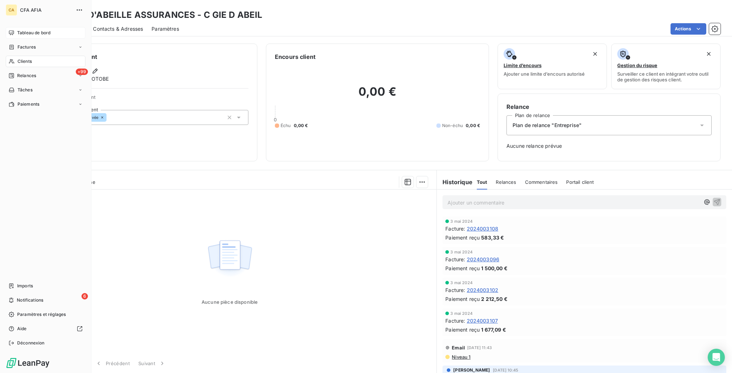
click at [13, 56] on div "Clients" at bounding box center [46, 61] width 80 height 11
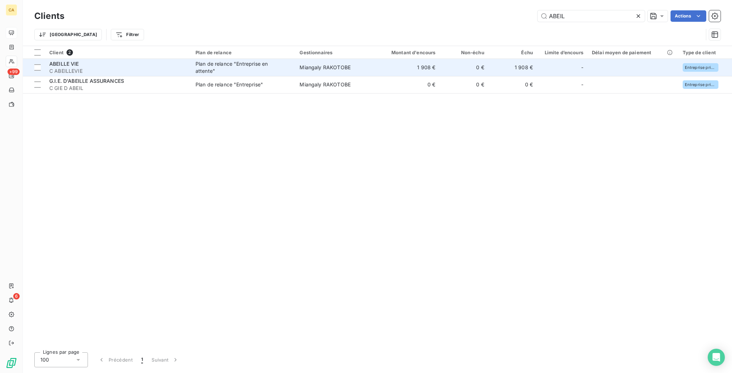
click at [129, 68] on span "C ABEILLEVIE" at bounding box center [118, 71] width 138 height 7
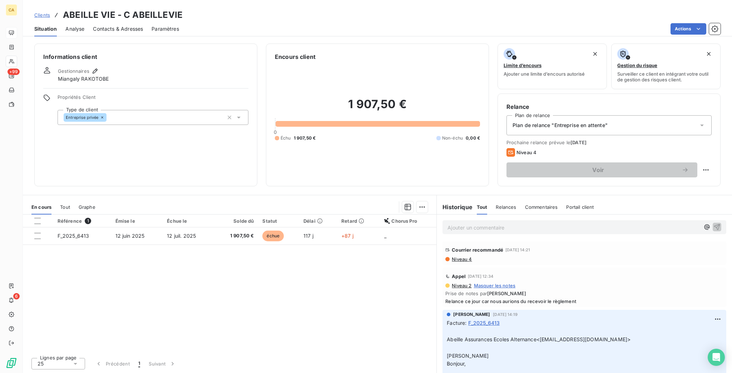
click at [268, 227] on div at bounding box center [278, 227] width 41 height 0
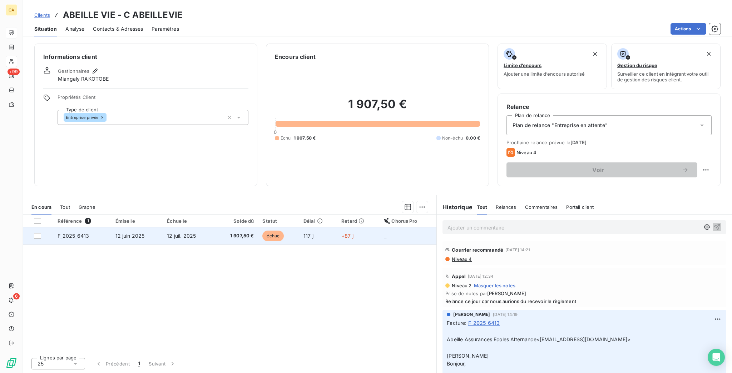
click at [250, 233] on span "1 907,50 €" at bounding box center [236, 236] width 36 height 7
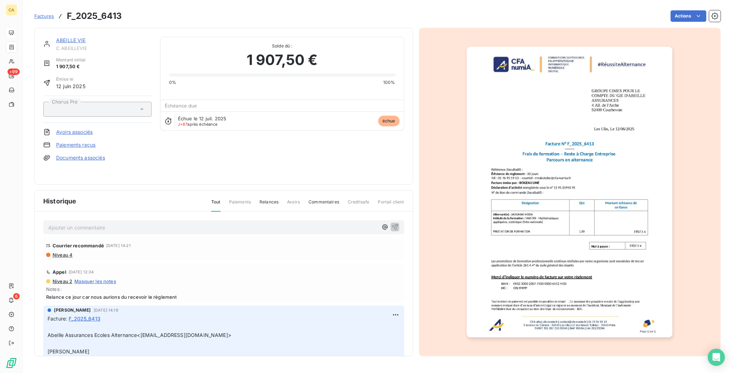
click at [186, 223] on p "Ajouter un commentaire ﻿" at bounding box center [212, 227] width 329 height 9
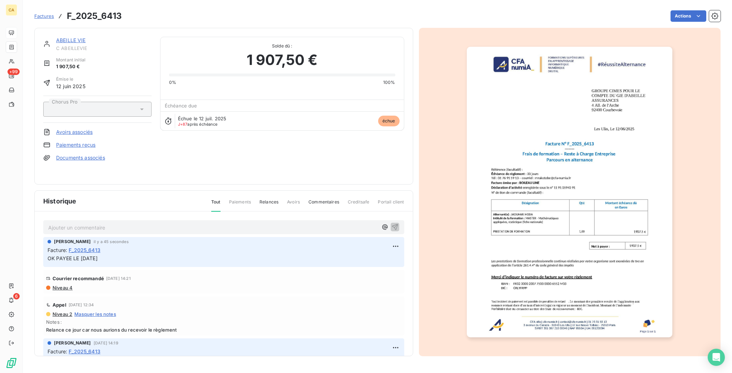
click at [504, 232] on img "button" at bounding box center [569, 192] width 205 height 291
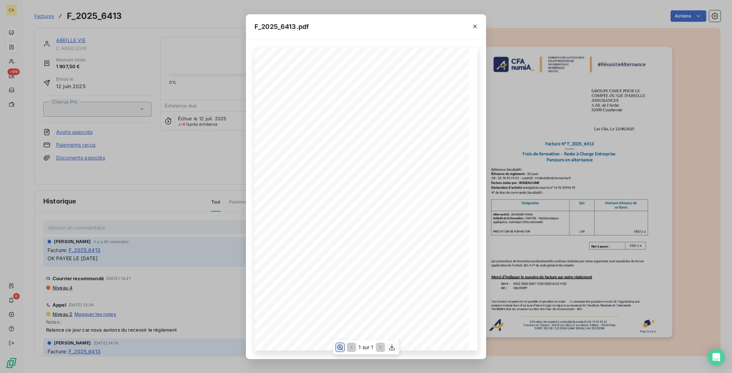
click at [342, 350] on icon "button" at bounding box center [339, 347] width 7 height 7
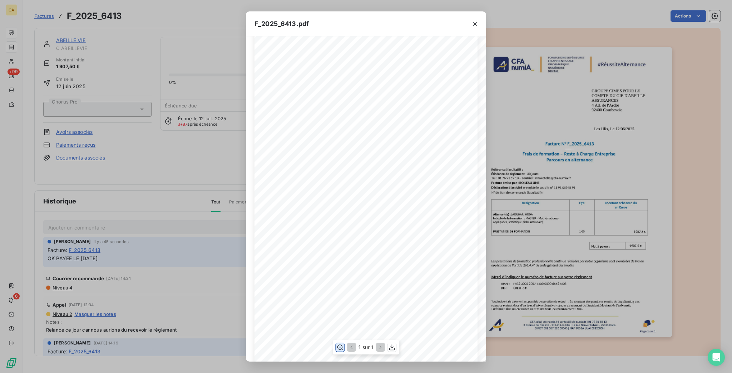
scroll to position [95, 0]
drag, startPoint x: 220, startPoint y: 267, endPoint x: 182, endPoint y: 237, distance: 48.4
click at [220, 267] on div "F_2025_6413.pdf CFA afia | [DOMAIN_NAME] | [EMAIL_ADDRESS][DOMAIN_NAME] | 01 76…" at bounding box center [366, 186] width 732 height 373
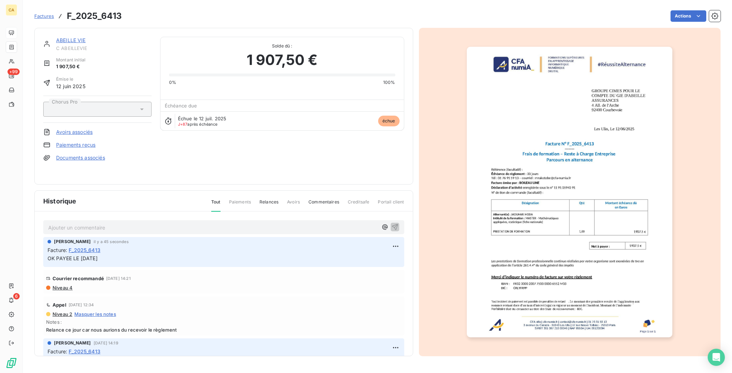
click at [65, 37] on link "ABEILLE VIE" at bounding box center [71, 40] width 30 height 6
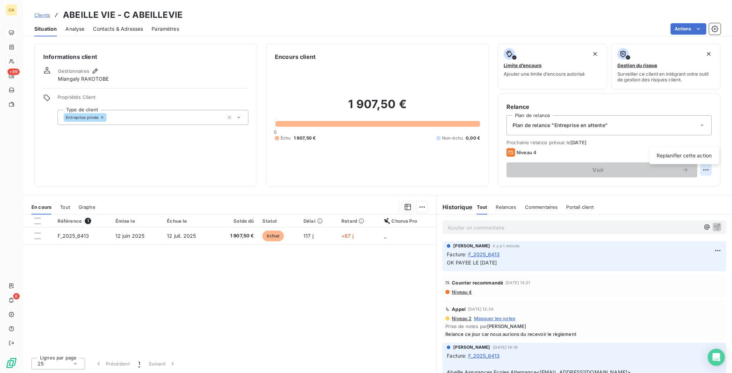
click at [705, 139] on html "CA +99 6 Clients ABEILLE VIE - C ABEILLEVIE Situation Analyse Contacts & Adress…" at bounding box center [366, 186] width 732 height 373
click at [705, 153] on div "Replanifier cette action" at bounding box center [684, 155] width 64 height 11
select select "9"
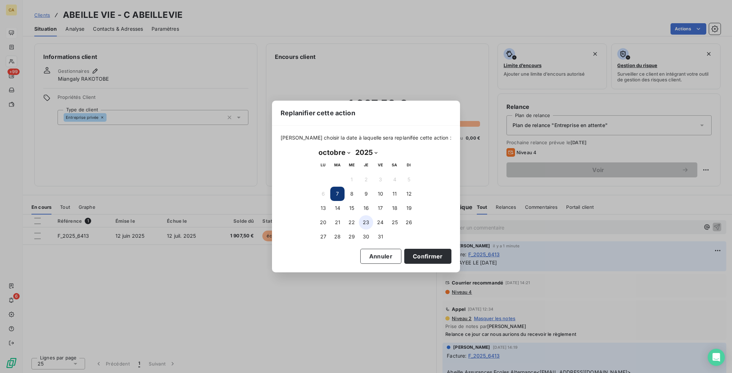
click at [360, 225] on button "23" at bounding box center [366, 222] width 14 height 14
click at [404, 249] on button "Confirmer" at bounding box center [427, 256] width 47 height 15
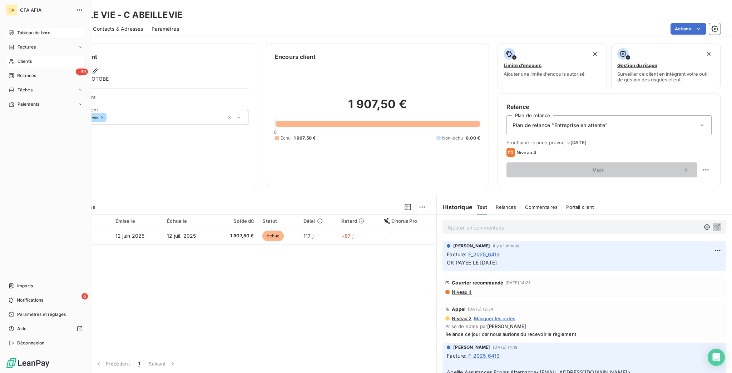
click at [10, 56] on div "Clients" at bounding box center [46, 61] width 80 height 11
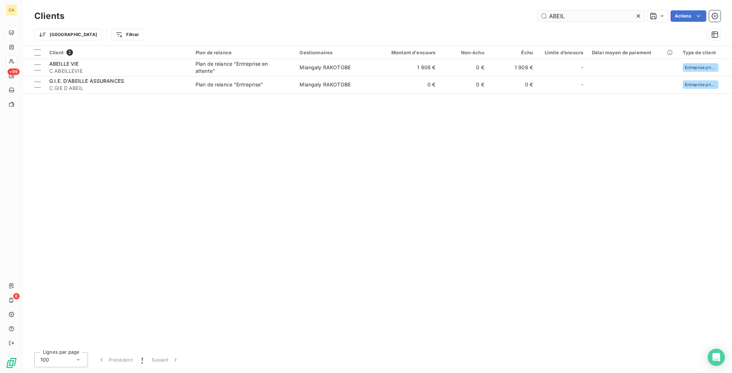
click at [599, 15] on input "ABEIL" at bounding box center [590, 15] width 107 height 11
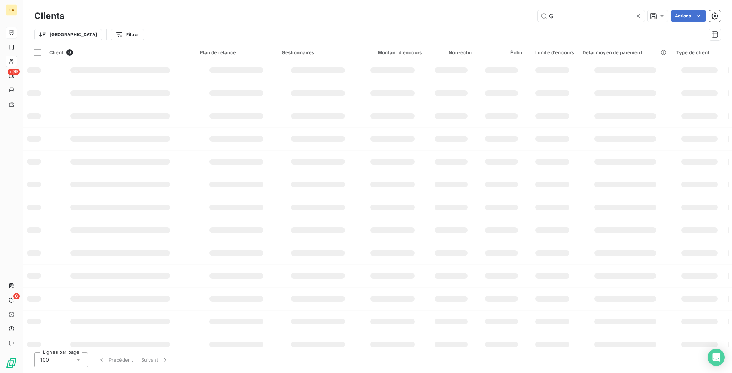
type input "G"
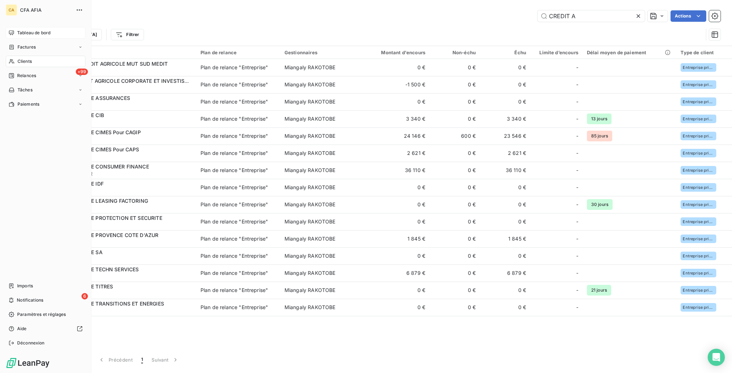
click at [9, 59] on icon at bounding box center [12, 62] width 6 height 6
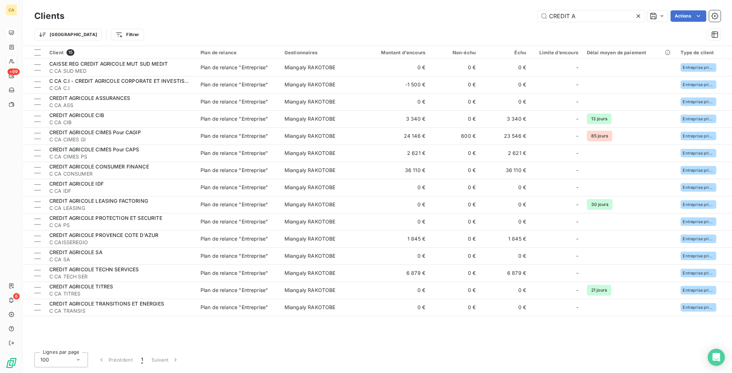
click at [610, 9] on div "Clients CREDIT A Actions" at bounding box center [377, 16] width 686 height 15
drag, startPoint x: 588, startPoint y: 19, endPoint x: 445, endPoint y: 23, distance: 143.4
click at [445, 23] on div "Clients CREDIT A Actions Trier Filtrer" at bounding box center [377, 27] width 686 height 37
click at [620, 18] on div "CREDIT A" at bounding box center [590, 15] width 107 height 11
click at [621, 10] on div "CREDIT A" at bounding box center [590, 15] width 107 height 11
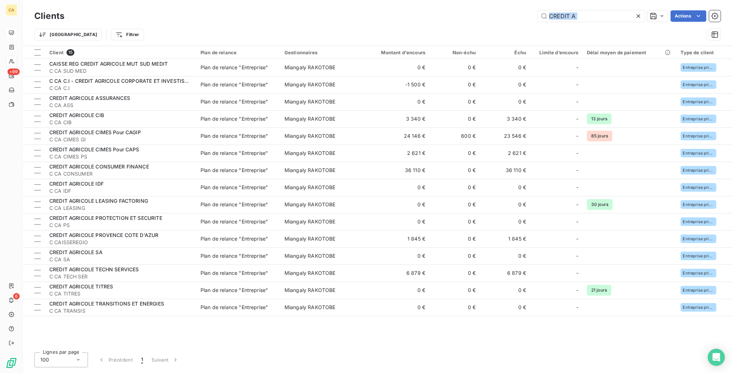
click at [621, 10] on div "CREDIT A" at bounding box center [590, 15] width 107 height 11
click at [617, 10] on input "CREDIT A" at bounding box center [590, 15] width 107 height 11
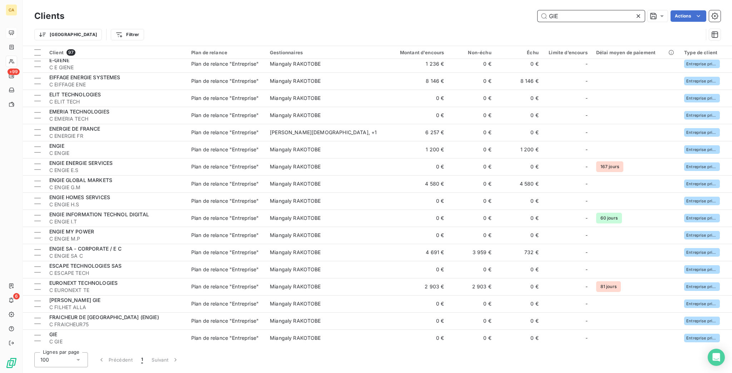
scroll to position [476, 0]
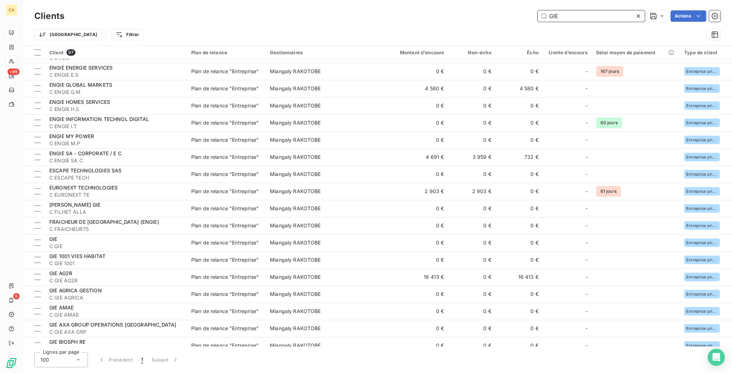
type input "GIE"
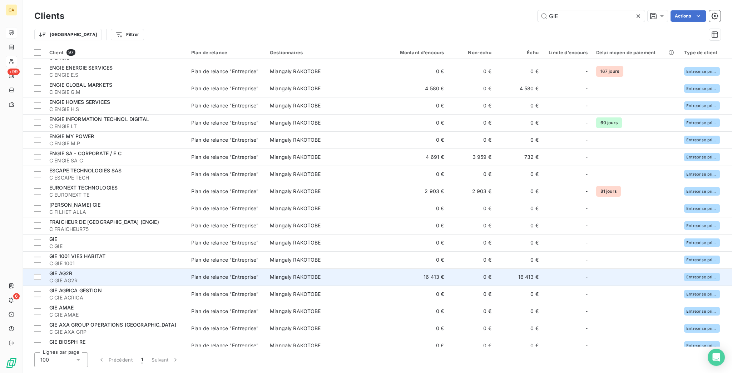
click at [405, 269] on td "16 413 €" at bounding box center [416, 277] width 63 height 17
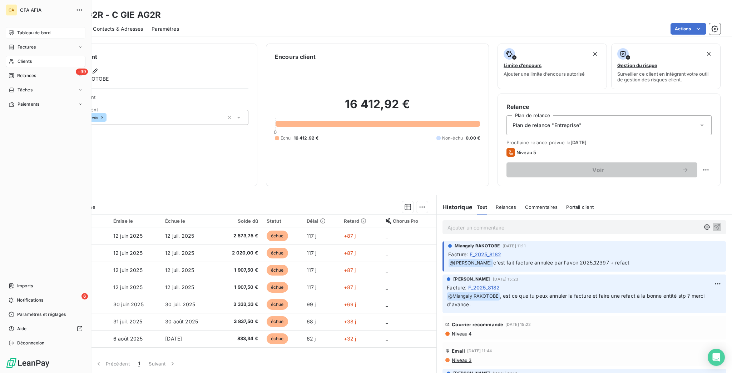
click at [18, 58] on span "Clients" at bounding box center [25, 61] width 14 height 6
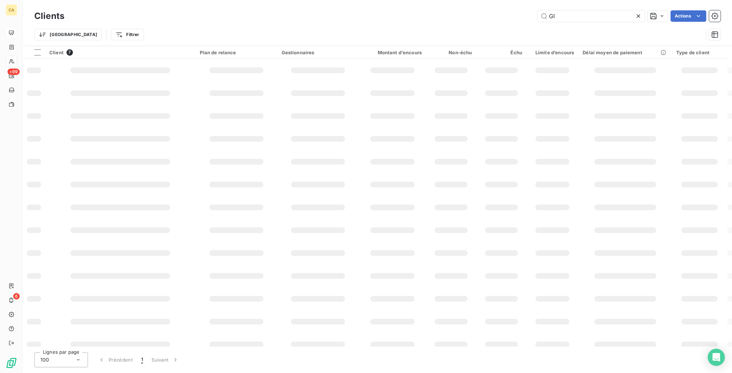
type input "G"
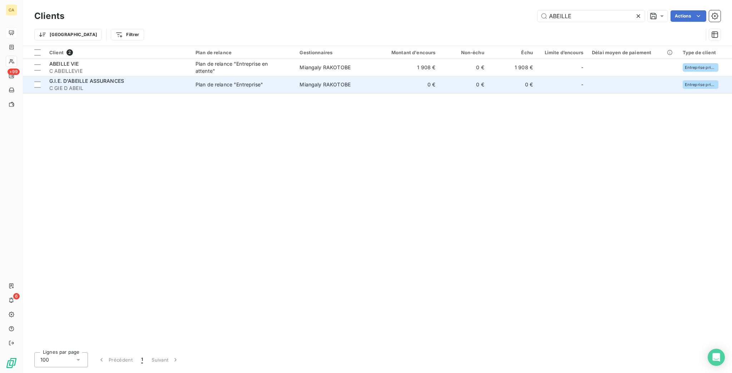
type input "ABEILLE"
click at [207, 81] on div "Plan de relance "Entreprise"" at bounding box center [229, 84] width 68 height 7
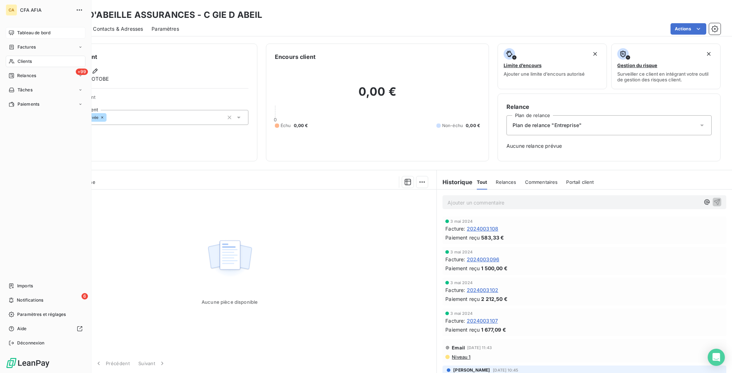
click at [18, 58] on span "Clients" at bounding box center [25, 61] width 14 height 6
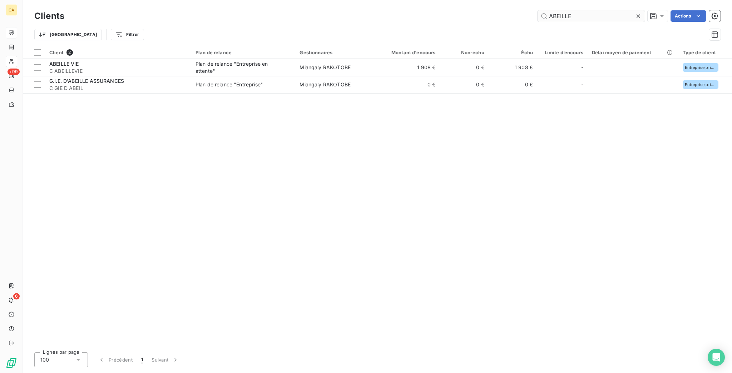
click at [590, 12] on input "ABEILLE" at bounding box center [590, 15] width 107 height 11
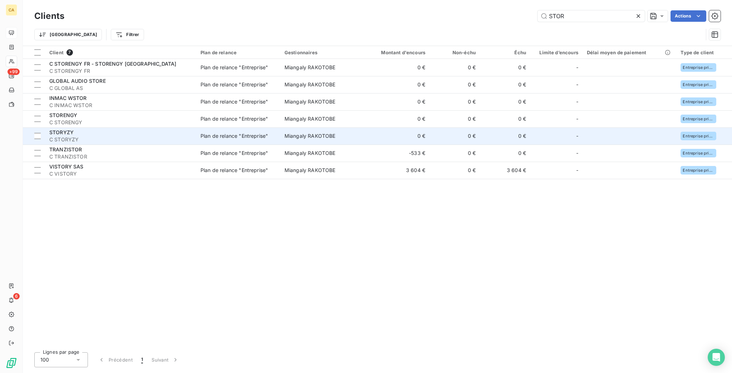
type input "STOR"
click at [123, 136] on span "C STORYZY" at bounding box center [120, 139] width 143 height 7
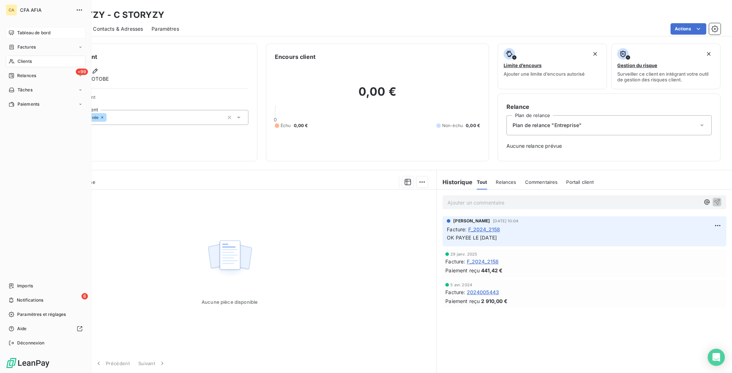
click at [21, 58] on span "Clients" at bounding box center [25, 61] width 14 height 6
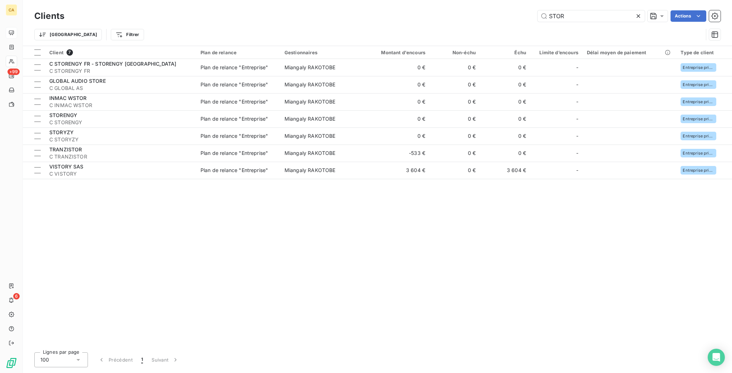
click at [590, 9] on div "Clients STOR Actions" at bounding box center [377, 16] width 686 height 15
click at [586, 10] on input "STOR" at bounding box center [590, 15] width 107 height 11
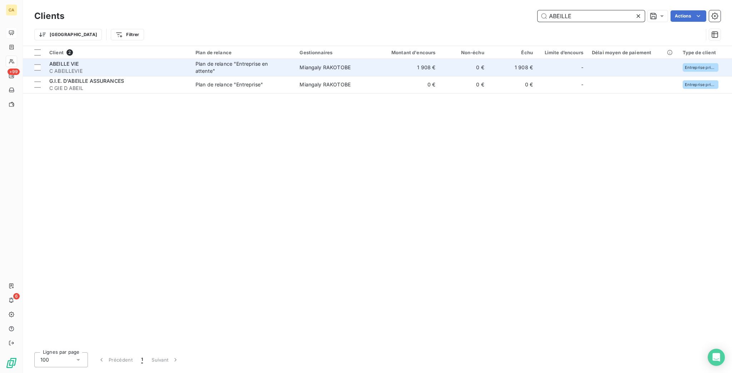
type input "ABEILLE"
click at [445, 59] on td "0 €" at bounding box center [463, 67] width 49 height 17
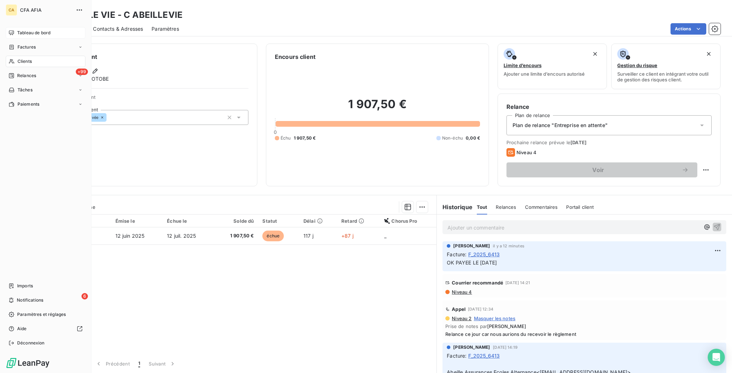
click at [16, 56] on div "Clients" at bounding box center [46, 61] width 80 height 11
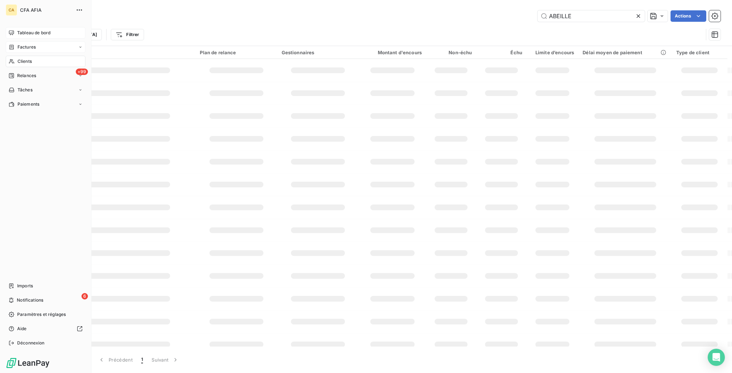
click at [11, 44] on icon at bounding box center [12, 47] width 6 height 6
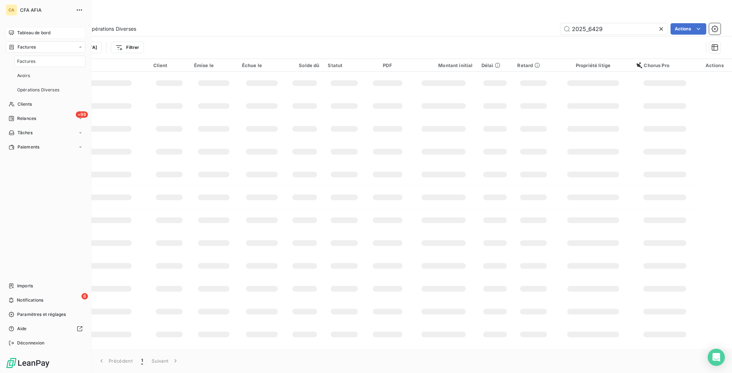
click at [17, 58] on span "Factures" at bounding box center [26, 61] width 18 height 6
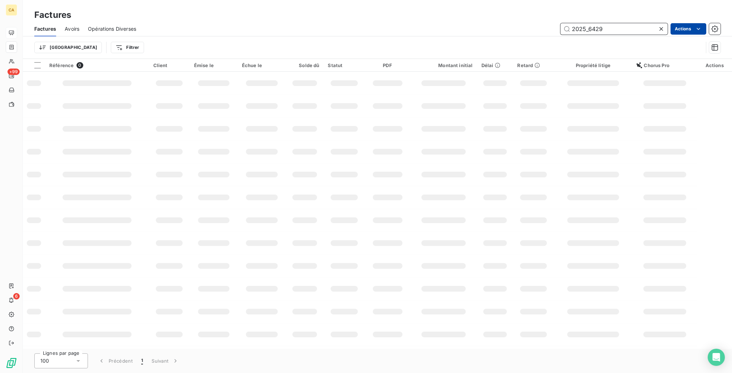
drag, startPoint x: 598, startPoint y: 21, endPoint x: 685, endPoint y: 21, distance: 87.5
click at [654, 28] on div "2025_6429" at bounding box center [613, 28] width 107 height 11
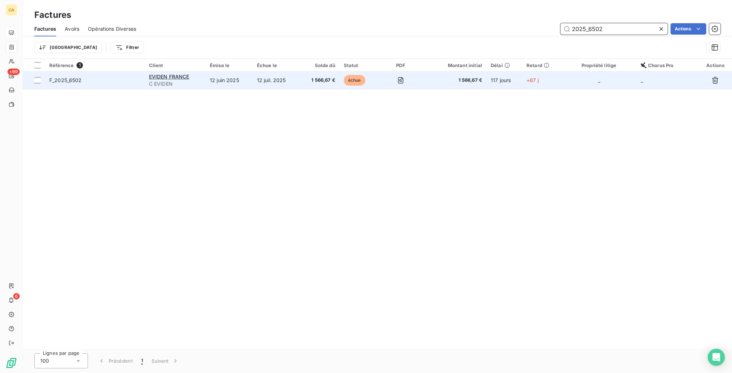
type input "2025_6502"
click at [270, 72] on td "12 juil. 2025" at bounding box center [276, 80] width 47 height 17
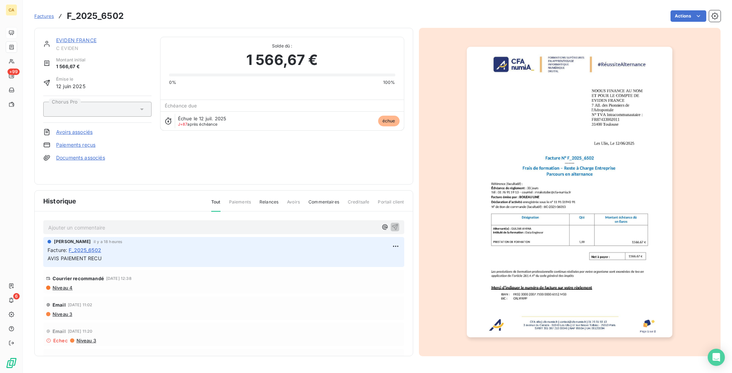
click at [88, 223] on p "Ajouter un commentaire ﻿" at bounding box center [212, 227] width 329 height 9
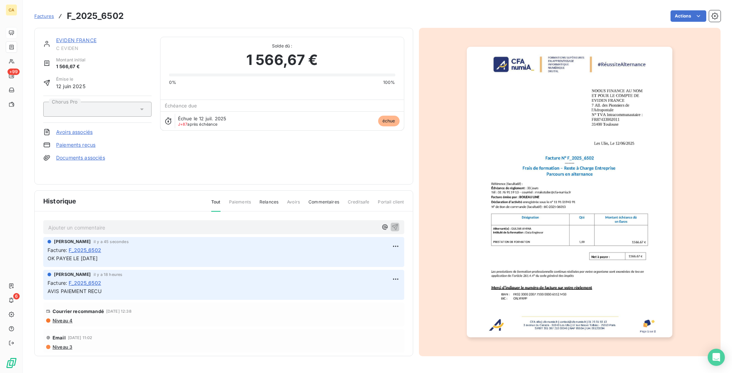
click at [550, 187] on img "button" at bounding box center [569, 192] width 205 height 291
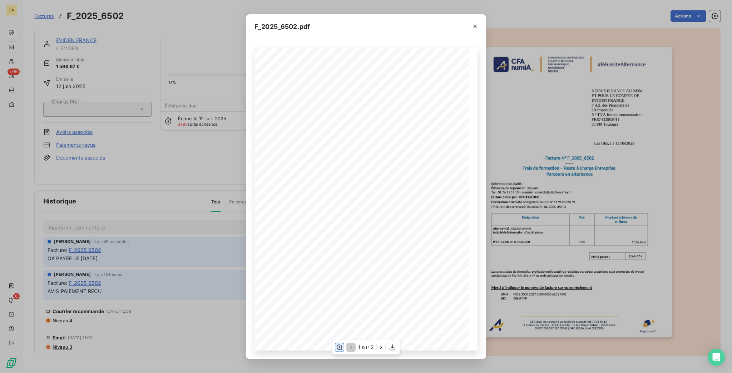
click at [344, 347] on button "button" at bounding box center [339, 347] width 9 height 9
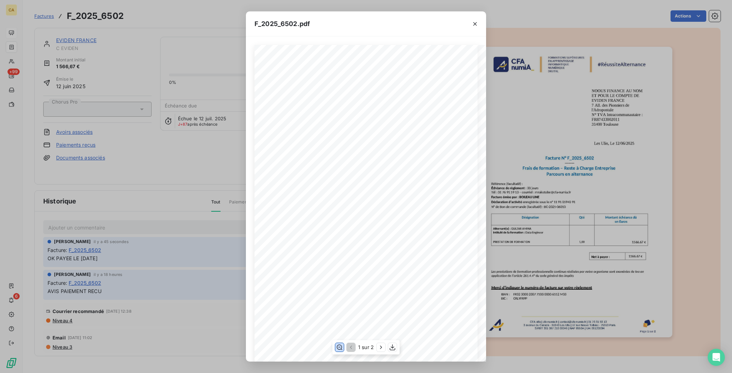
scroll to position [95, 0]
click at [216, 157] on div "F_2025_6502.pdf CFA afia | [DOMAIN_NAME] | [EMAIL_ADDRESS][DOMAIN_NAME] | 01 76…" at bounding box center [366, 186] width 732 height 373
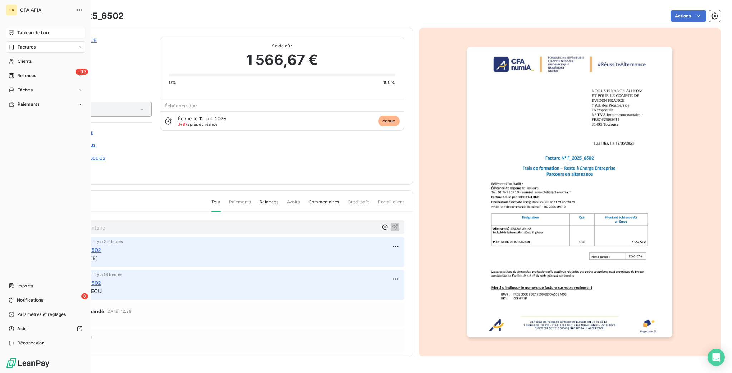
click at [18, 44] on span "Factures" at bounding box center [27, 47] width 18 height 6
click at [34, 41] on div "Factures" at bounding box center [46, 46] width 80 height 11
click at [32, 56] on div "Factures" at bounding box center [49, 61] width 71 height 11
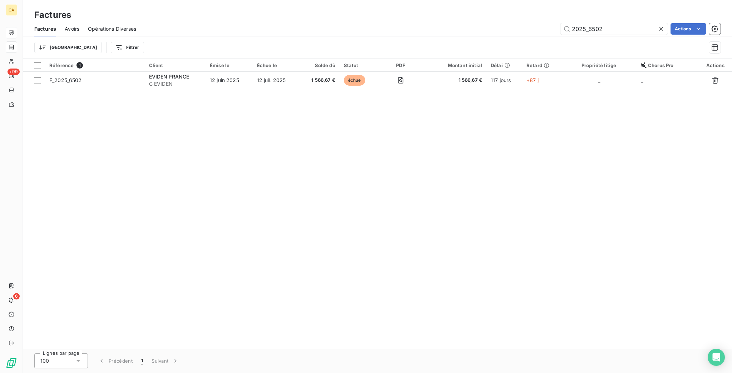
drag, startPoint x: 592, startPoint y: 21, endPoint x: 730, endPoint y: 7, distance: 138.6
click at [719, 39] on div "Factures Avoirs Opérations Diverses 2025_6502 Actions Trier Filtrer" at bounding box center [377, 39] width 709 height 37
type input "2025_10404"
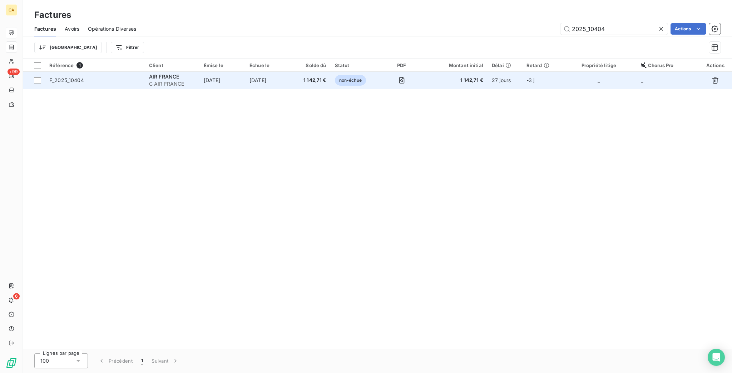
click at [229, 72] on td "[DATE]" at bounding box center [222, 80] width 46 height 17
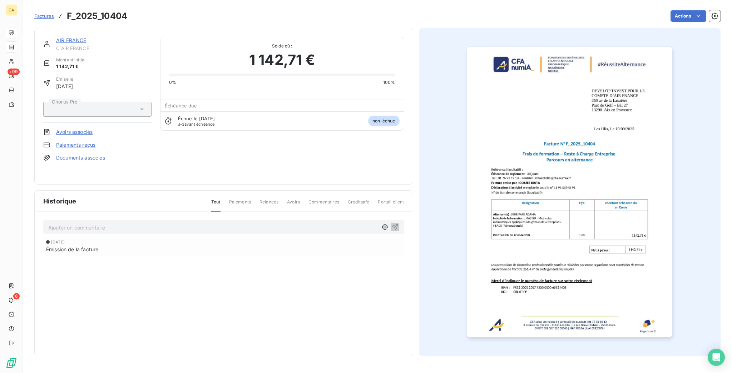
click at [100, 223] on p "Ajouter un commentaire ﻿" at bounding box center [212, 227] width 329 height 9
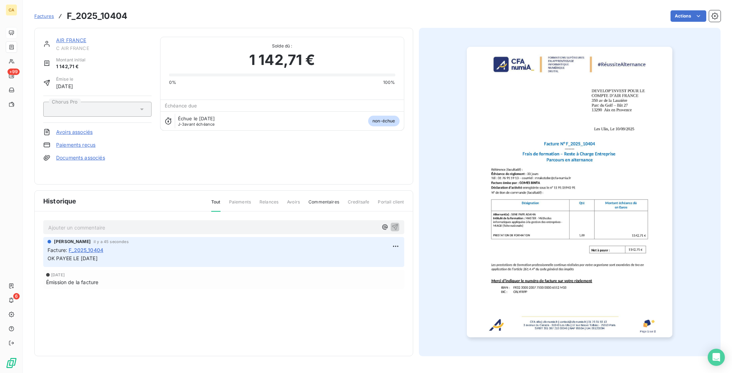
click at [600, 152] on img "button" at bounding box center [569, 192] width 205 height 291
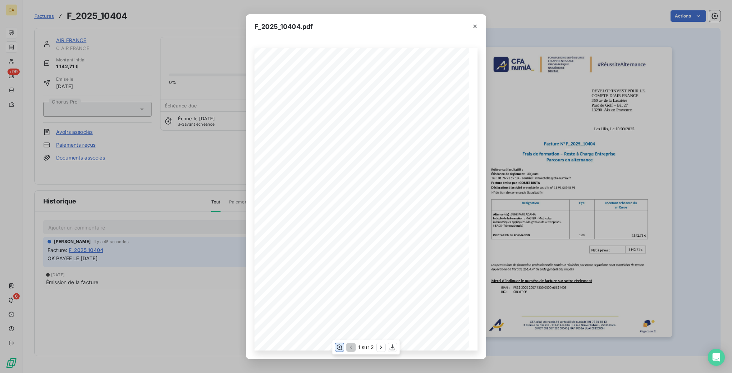
click at [339, 347] on icon "button" at bounding box center [340, 347] width 6 height 5
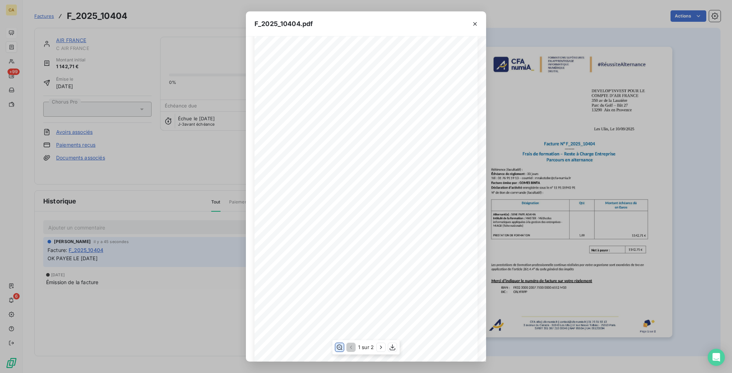
scroll to position [190, 0]
click at [31, 54] on div "F_2025_10404.pdf CFA afia | [DOMAIN_NAME] | [EMAIL_ADDRESS][DOMAIN_NAME] | 01 7…" at bounding box center [366, 186] width 732 height 373
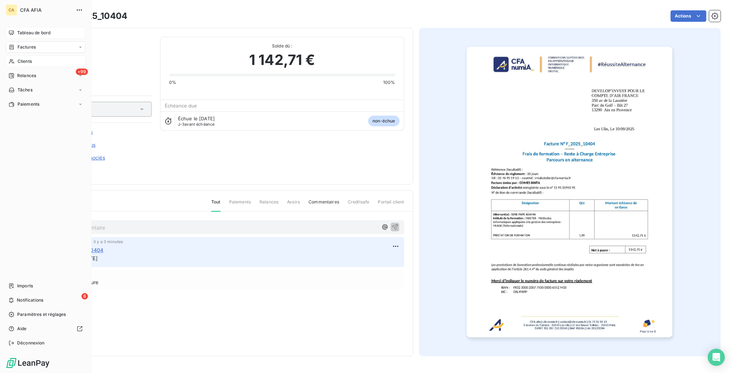
click at [18, 58] on span "Clients" at bounding box center [25, 61] width 14 height 6
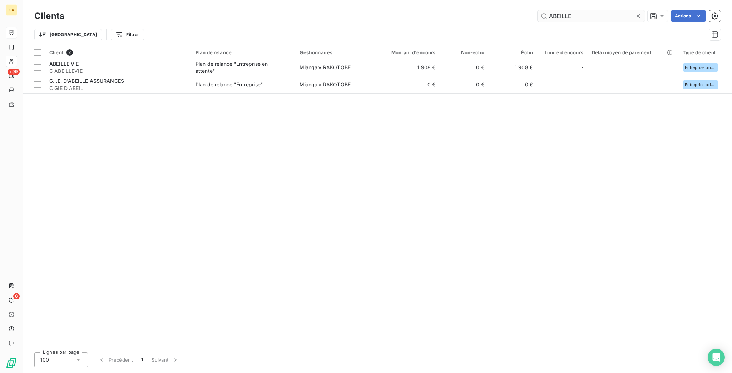
click at [596, 10] on input "ABEILLE" at bounding box center [590, 15] width 107 height 11
click at [594, 10] on input "ABEILLE" at bounding box center [590, 15] width 107 height 11
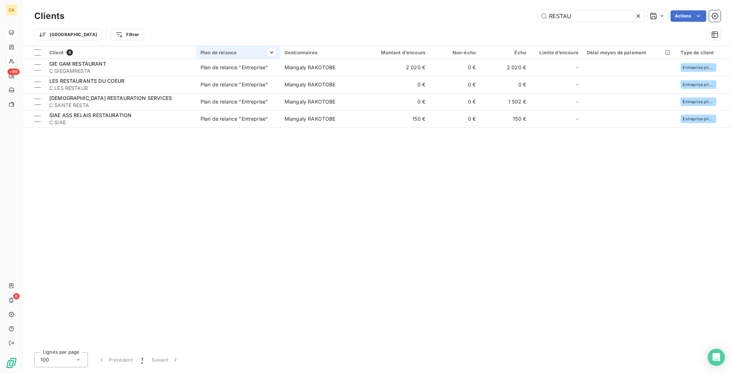
type input "RESTAU"
click at [247, 50] on th "Plan de relance" at bounding box center [238, 52] width 84 height 13
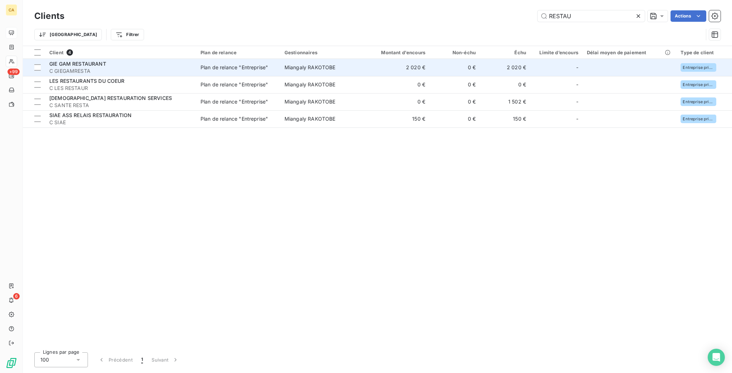
click at [244, 64] on span "Plan de relance "Entreprise"" at bounding box center [237, 67] width 75 height 7
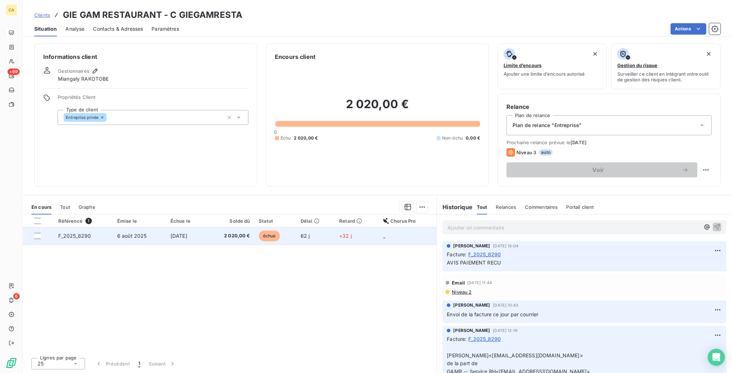
click at [136, 228] on td "6 août 2025" at bounding box center [139, 236] width 53 height 17
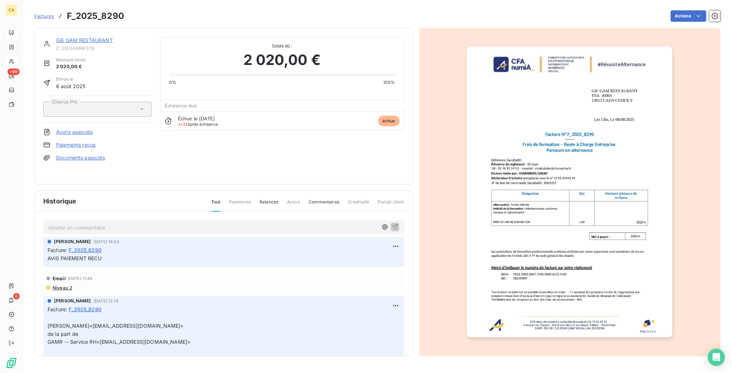
click at [86, 224] on div "Ajouter un commentaire ﻿ [PERSON_NAME] [DATE] 16:04 Facture : F_2025_8290 AVIS …" at bounding box center [224, 294] width 378 height 165
click at [90, 223] on p "Ajouter un commentaire ﻿" at bounding box center [212, 227] width 329 height 9
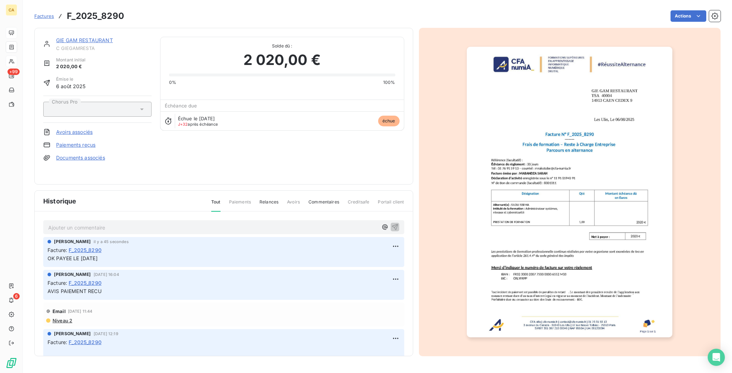
click at [534, 248] on img "button" at bounding box center [569, 192] width 205 height 291
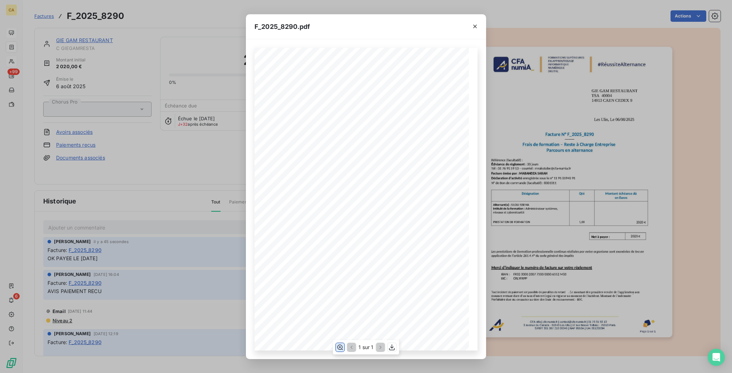
click at [341, 350] on icon "button" at bounding box center [339, 347] width 7 height 7
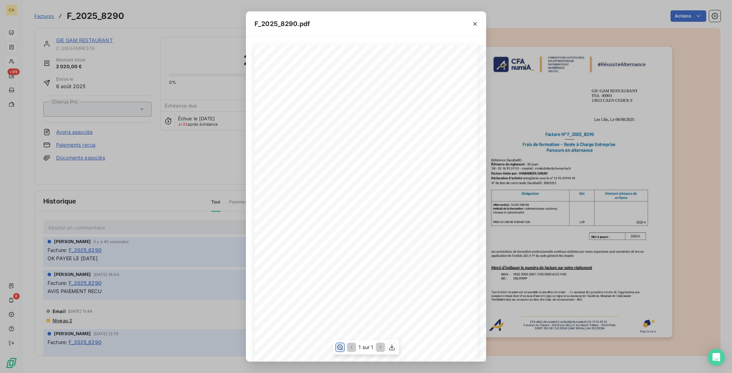
scroll to position [95, 0]
click at [135, 79] on div "F_2025_8290.pdf CFA afia | [DOMAIN_NAME] | [EMAIL_ADDRESS][DOMAIN_NAME] | 01 76…" at bounding box center [366, 186] width 732 height 373
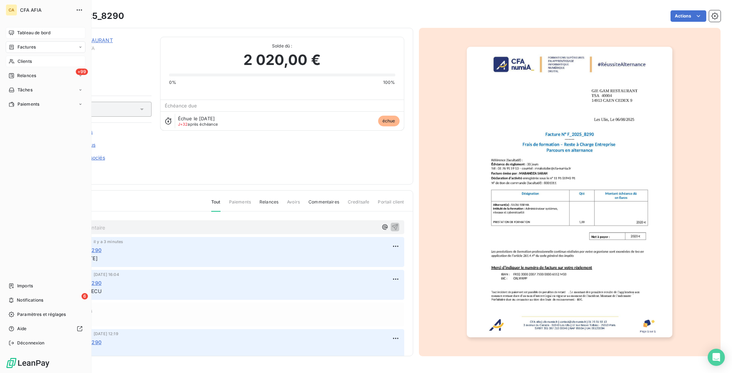
click at [18, 44] on span "Factures" at bounding box center [27, 47] width 18 height 6
click at [11, 44] on icon at bounding box center [12, 47] width 6 height 6
drag, startPoint x: 19, startPoint y: 45, endPoint x: 31, endPoint y: 47, distance: 11.9
click at [20, 56] on div "Factures" at bounding box center [49, 61] width 71 height 11
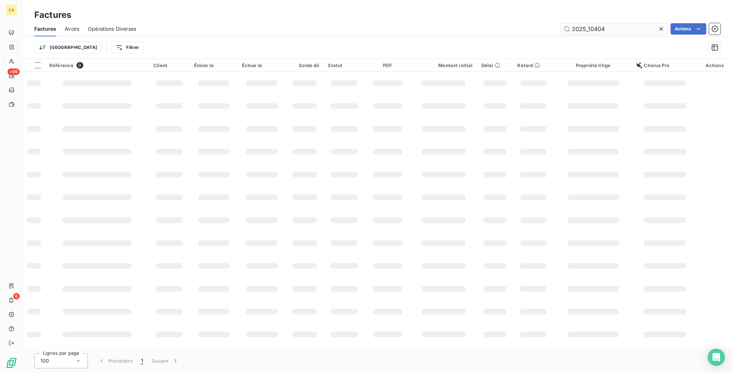
click at [612, 23] on input "2025_10404" at bounding box center [613, 28] width 107 height 11
drag, startPoint x: 591, startPoint y: 21, endPoint x: 731, endPoint y: 60, distance: 145.2
click at [731, 61] on div "Factures Factures Avoirs Opérations Diverses 2025_10404 Actions Trier Filtrer R…" at bounding box center [377, 186] width 709 height 373
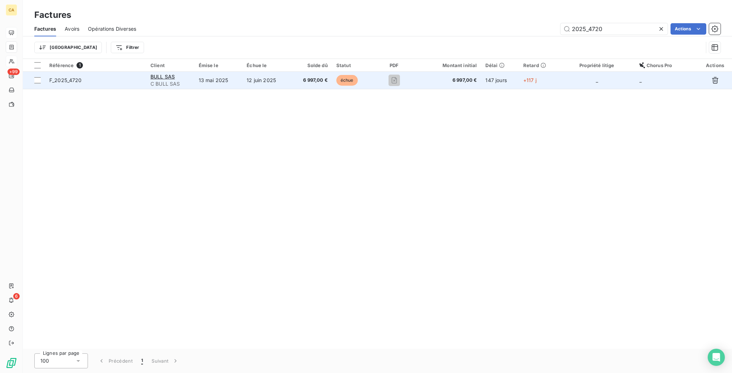
type input "2025_4720"
click at [237, 74] on td "13 mai 2025" at bounding box center [218, 80] width 48 height 17
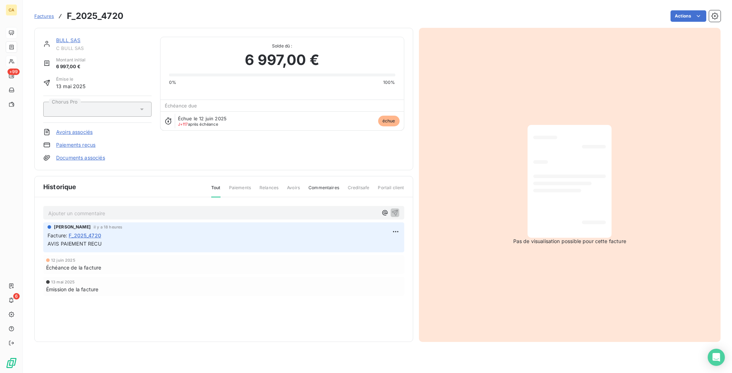
click at [116, 206] on div "Ajouter un commentaire ﻿" at bounding box center [223, 213] width 361 height 14
click at [119, 209] on p "Ajouter un commentaire ﻿" at bounding box center [212, 213] width 329 height 9
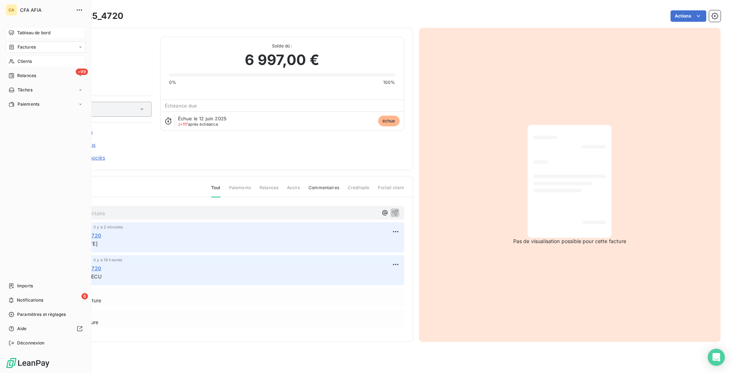
click at [26, 44] on span "Factures" at bounding box center [27, 47] width 18 height 6
click at [6, 41] on div "Factures" at bounding box center [46, 46] width 80 height 11
click at [20, 56] on div "Factures" at bounding box center [49, 61] width 71 height 11
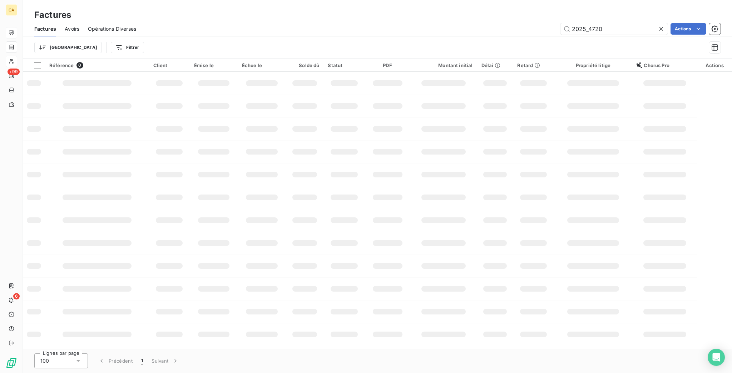
drag, startPoint x: 594, startPoint y: 21, endPoint x: 731, endPoint y: 6, distance: 138.3
click at [700, 29] on div "Factures Avoirs Opérations Diverses 2025_4720 Actions" at bounding box center [377, 28] width 709 height 15
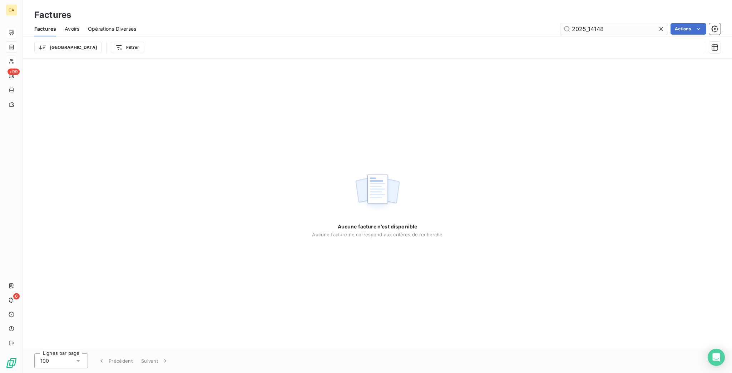
click at [597, 23] on input "2025_14148" at bounding box center [613, 28] width 107 height 11
click at [517, 373] on html "CA +99 6 Factures Factures Avoirs Opérations Diverses 2025_12148 Actions Trier …" at bounding box center [366, 186] width 732 height 373
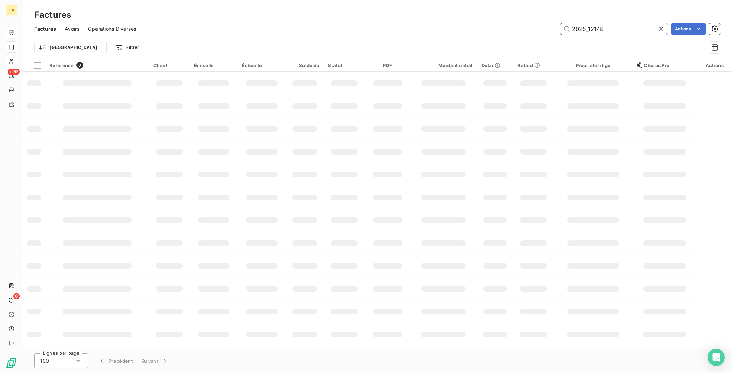
drag, startPoint x: 592, startPoint y: 22, endPoint x: 699, endPoint y: 37, distance: 107.9
click at [695, 37] on div "Factures Avoirs Opérations Diverses 2025_12148 Actions Trier Filtrer" at bounding box center [377, 39] width 709 height 37
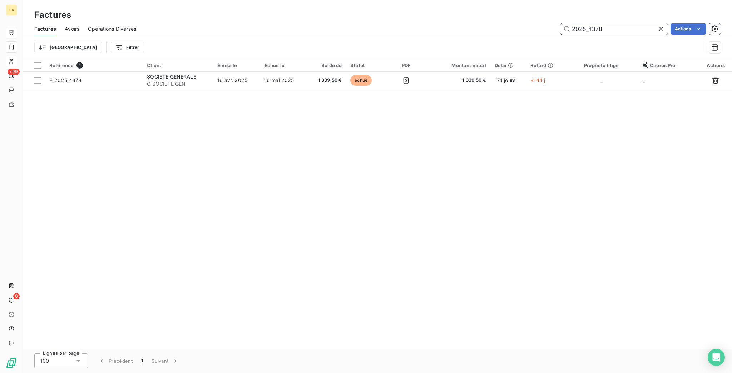
type input "2025_4378"
click at [250, 77] on div "Référence 1 Client Émise le Échue le Solde dû Statut PDF Montant initial Délai …" at bounding box center [377, 204] width 709 height 290
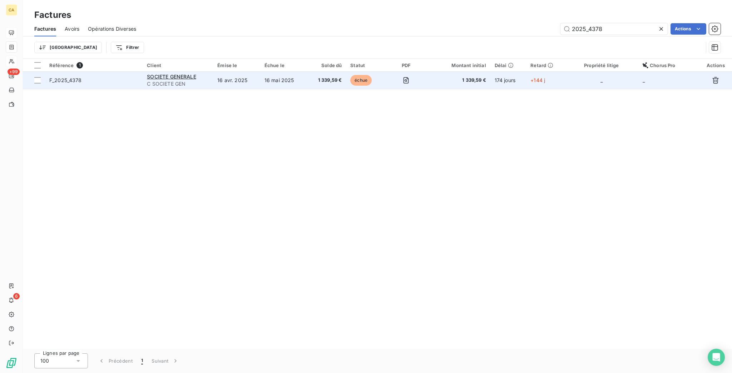
click at [247, 73] on td "16 avr. 2025" at bounding box center [236, 80] width 47 height 17
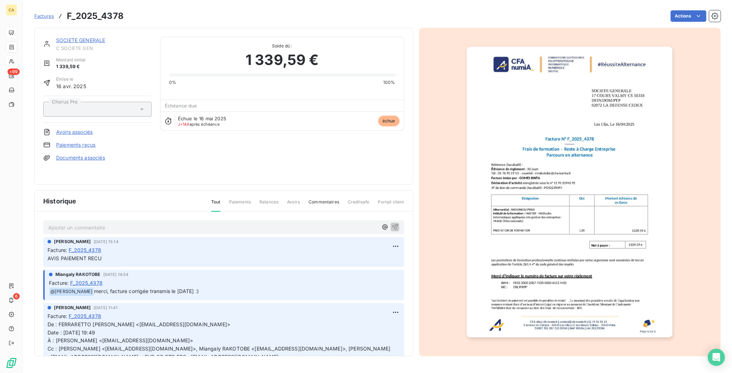
click at [115, 223] on p "Ajouter un commentaire ﻿" at bounding box center [212, 227] width 329 height 9
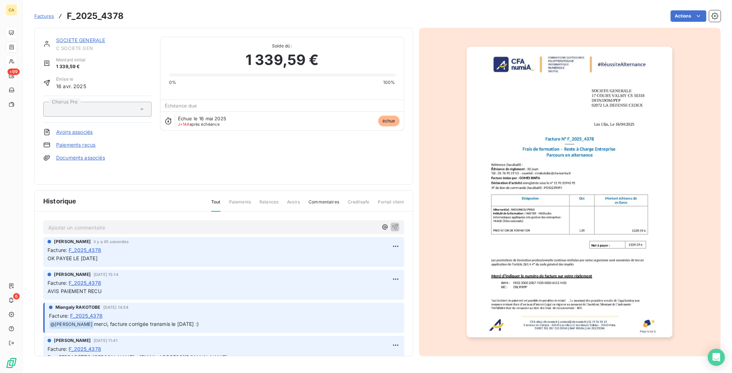
click at [527, 183] on img "button" at bounding box center [569, 192] width 205 height 291
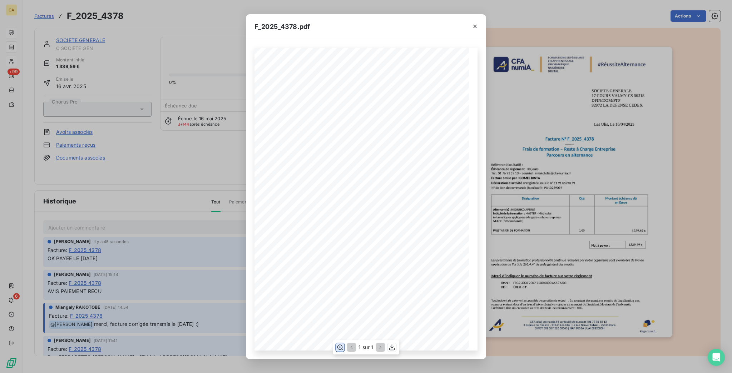
click at [339, 350] on icon "button" at bounding box center [339, 347] width 7 height 7
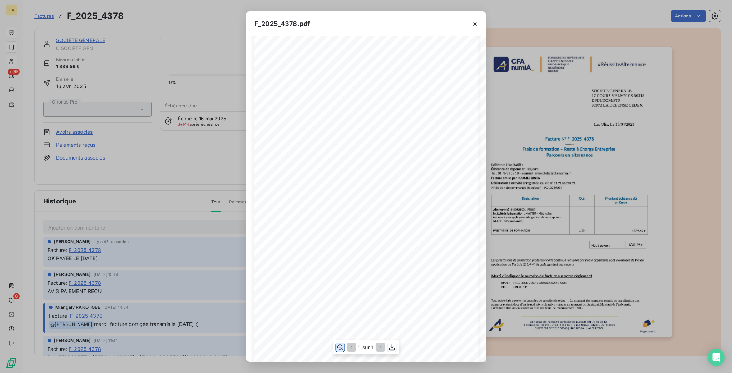
scroll to position [95, 0]
click at [62, 73] on div "F_2025_4378.pdf CFA afia | [DOMAIN_NAME] | [EMAIL_ADDRESS][DOMAIN_NAME] | 01 76…" at bounding box center [366, 186] width 732 height 373
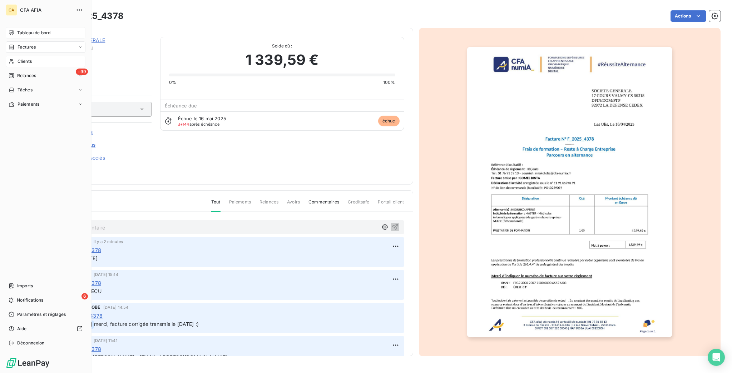
click at [16, 43] on nav "Tableau de bord Factures Clients +99 Relances Tâches Paiements" at bounding box center [46, 68] width 80 height 83
click at [18, 58] on span "Clients" at bounding box center [25, 61] width 14 height 6
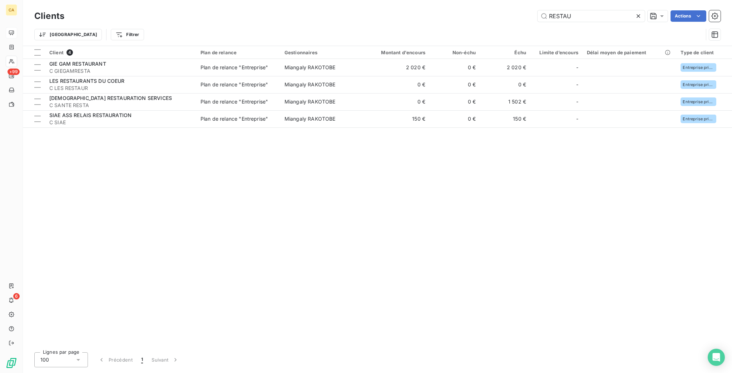
drag, startPoint x: 601, startPoint y: 19, endPoint x: 452, endPoint y: 7, distance: 149.2
click at [452, 9] on div "Clients RESTAU Actions" at bounding box center [377, 16] width 686 height 15
click at [611, 16] on input "RESTAU" at bounding box center [590, 15] width 107 height 11
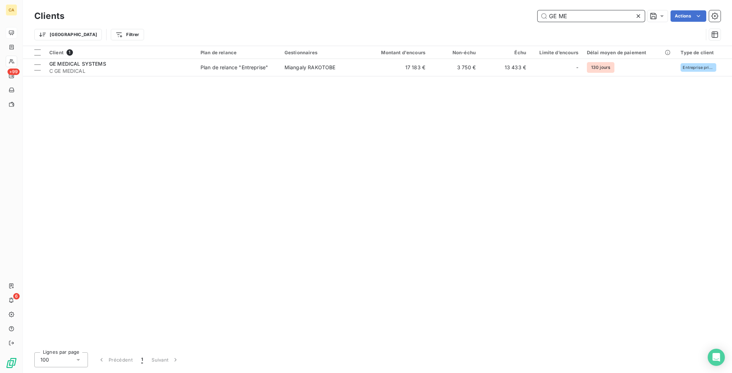
type input "GE ME"
click at [424, 69] on div "Client 1 Plan de relance Gestionnaires Montant d'encours Non-échu Échu Limite d…" at bounding box center [377, 196] width 709 height 301
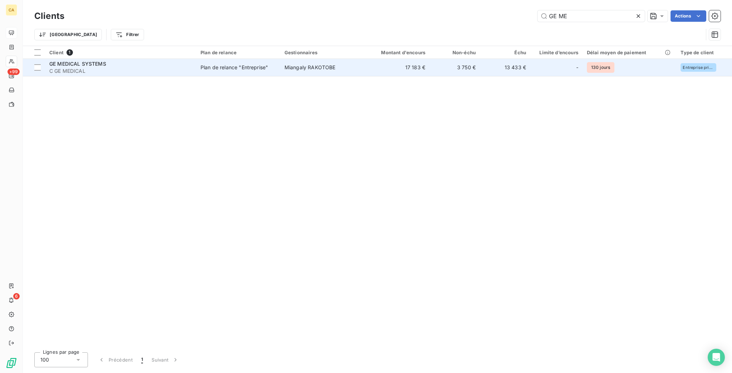
click at [429, 62] on td "3 750 €" at bounding box center [454, 67] width 50 height 17
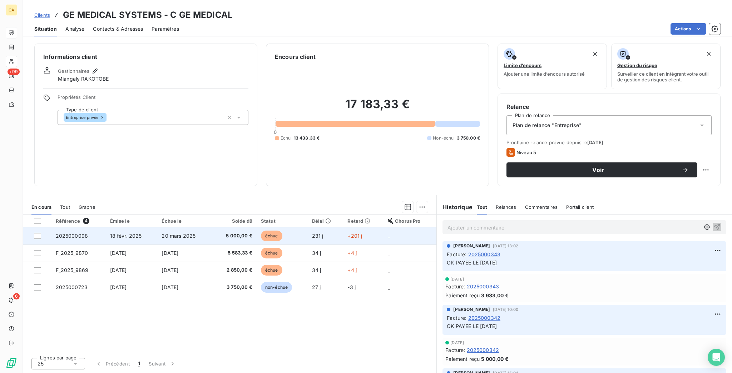
click at [232, 233] on span "5 000,00 €" at bounding box center [234, 236] width 36 height 7
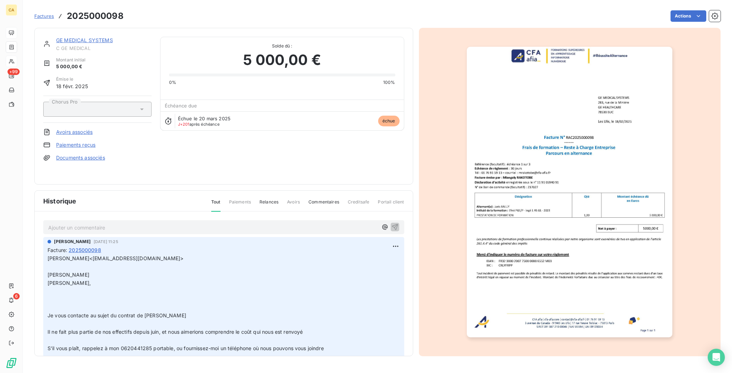
click at [123, 222] on div "Ajouter un commentaire ﻿" at bounding box center [223, 227] width 361 height 14
click at [123, 223] on p "Ajouter un commentaire ﻿" at bounding box center [212, 227] width 329 height 9
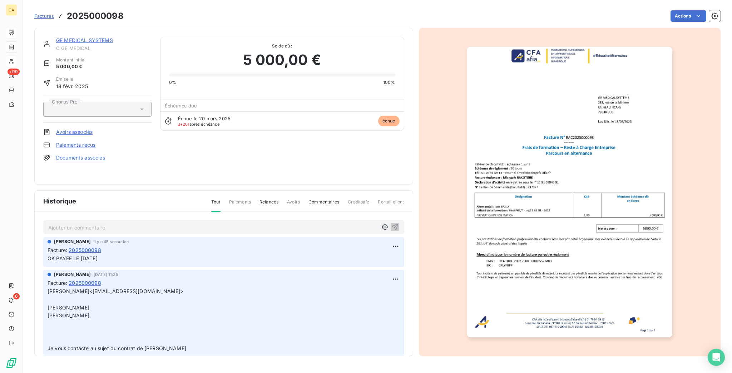
click at [84, 37] on link "GE MEDICAL SYSTEMS" at bounding box center [84, 40] width 57 height 6
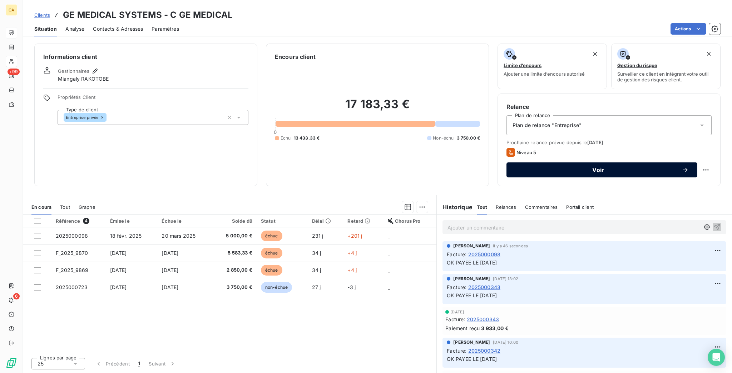
click at [622, 167] on span "Voir" at bounding box center [598, 170] width 167 height 6
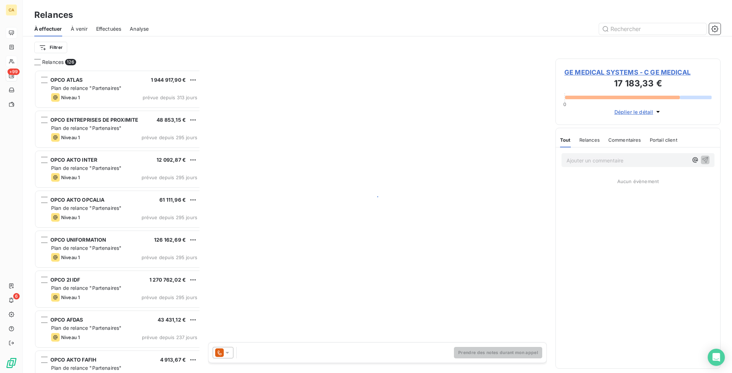
scroll to position [305, 162]
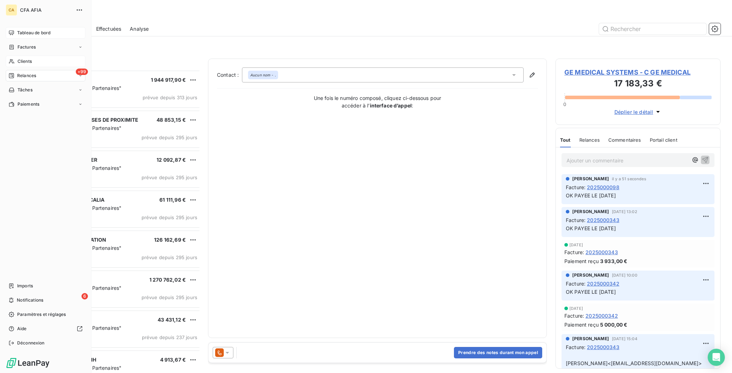
click at [6, 56] on div "Clients" at bounding box center [46, 61] width 80 height 11
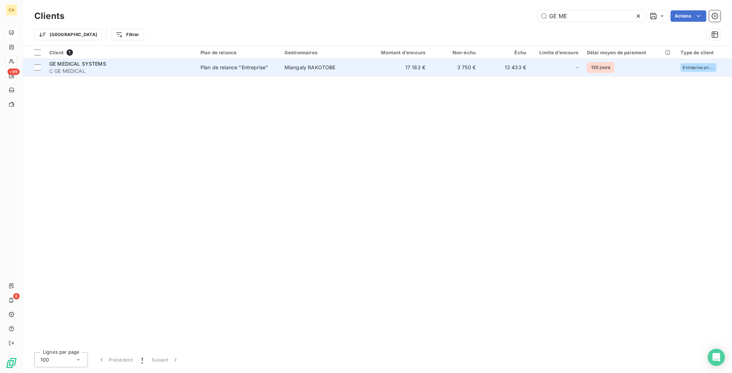
click at [540, 62] on div "-" at bounding box center [557, 67] width 44 height 11
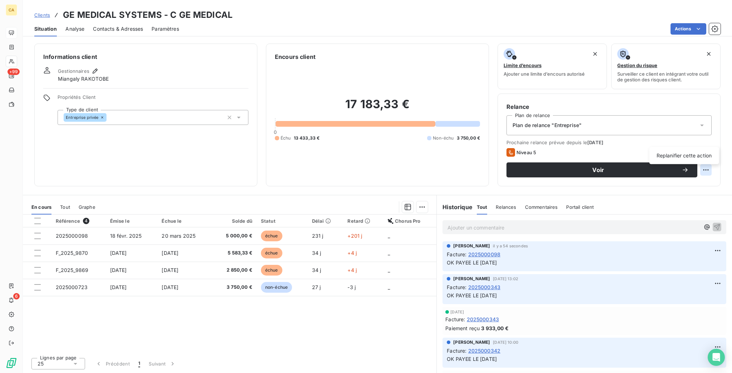
click at [707, 135] on html "CA +99 6 Clients GE MEDICAL SYSTEMS - C GE MEDICAL Situation Analyse Contacts &…" at bounding box center [366, 186] width 732 height 373
click at [700, 153] on div "Replanifier cette action" at bounding box center [684, 155] width 64 height 11
select select "9"
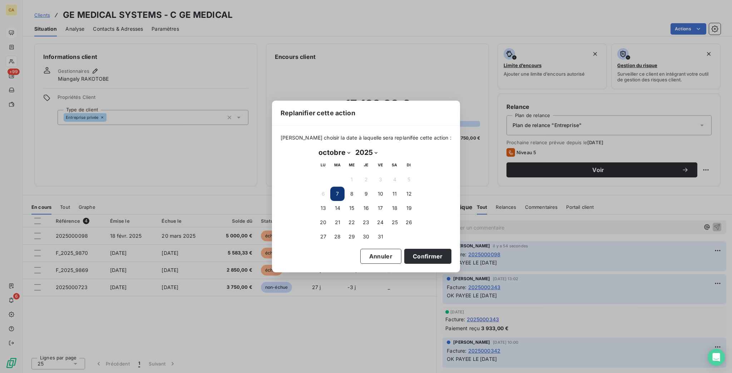
click at [96, 217] on div "Replanifier cette action [PERSON_NAME] choisir la date à laquelle sera replanif…" at bounding box center [366, 186] width 732 height 373
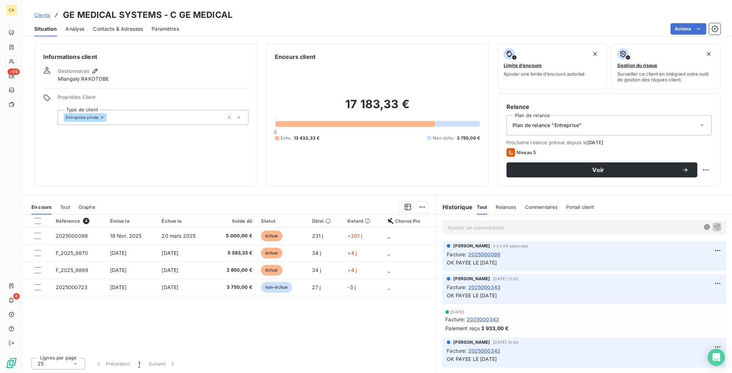
click at [95, 245] on td "F_2025_9870" at bounding box center [78, 253] width 54 height 17
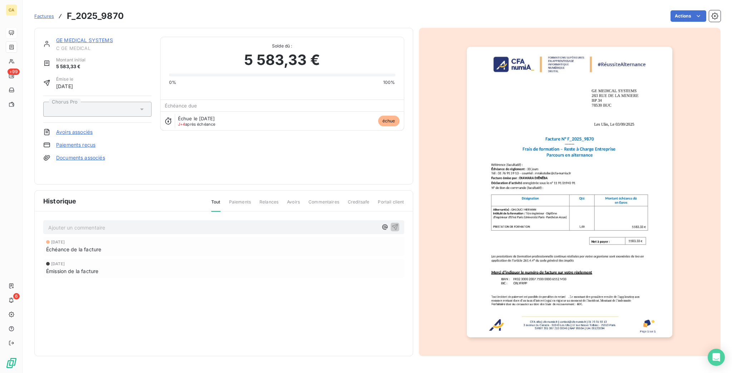
drag, startPoint x: 82, startPoint y: 41, endPoint x: 82, endPoint y: 36, distance: 5.0
click at [82, 45] on span "C GE MEDICAL" at bounding box center [103, 48] width 95 height 6
click at [83, 37] on link "GE MEDICAL SYSTEMS" at bounding box center [84, 40] width 57 height 6
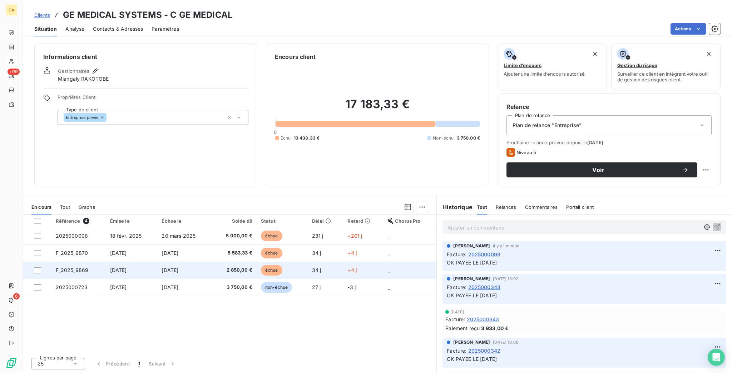
click at [79, 262] on td "F_2025_9869" at bounding box center [78, 270] width 54 height 17
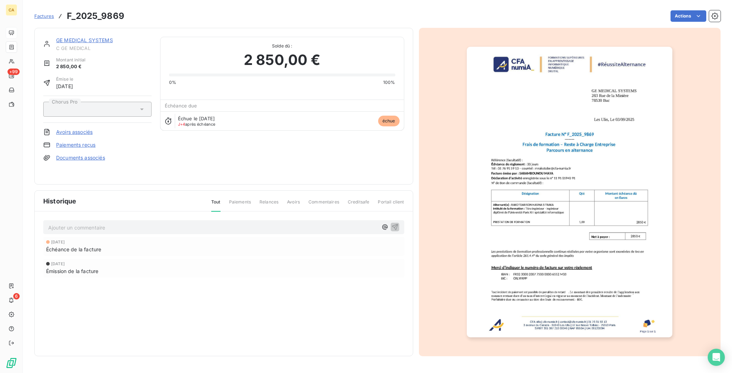
click at [87, 37] on link "GE MEDICAL SYSTEMS" at bounding box center [84, 40] width 57 height 6
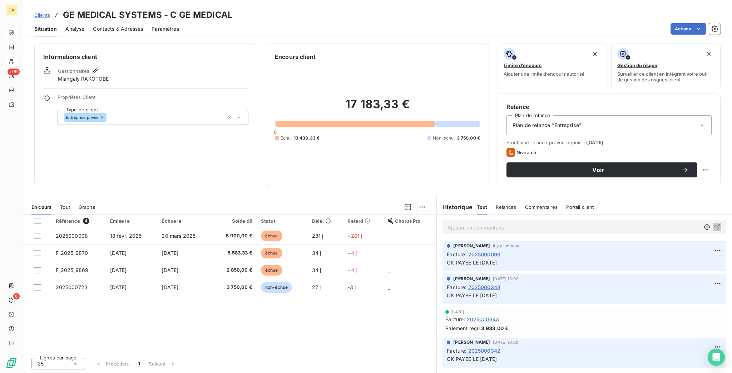
click at [23, 33] on div "Clients GE MEDICAL SYSTEMS - C GE MEDICAL Situation Analyse Contacts & Adresses…" at bounding box center [377, 186] width 709 height 373
click at [12, 44] on div at bounding box center [12, 47] width 6 height 6
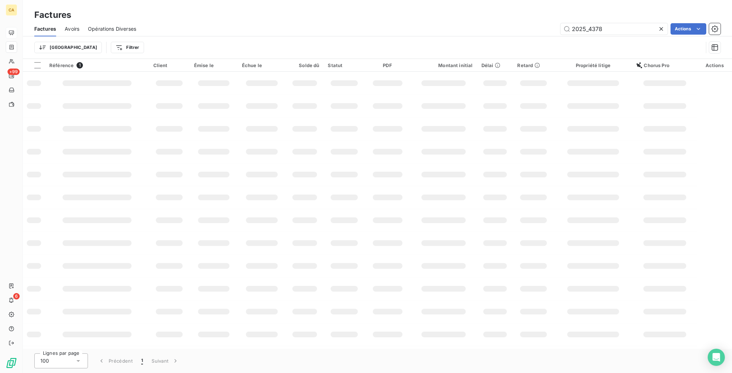
drag, startPoint x: 590, startPoint y: 20, endPoint x: 731, endPoint y: 66, distance: 148.2
click at [731, 55] on div "Factures Factures Avoirs Opérations Diverses 2025_4378 Actions Trier Filtrer Ré…" at bounding box center [377, 186] width 709 height 373
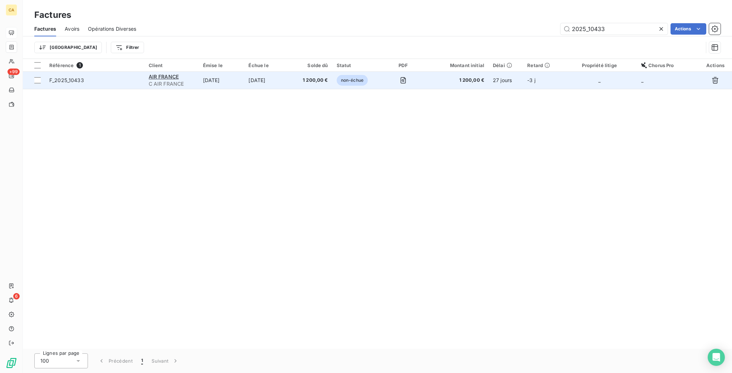
type input "2025_10433"
click at [272, 73] on td "[DATE]" at bounding box center [267, 80] width 46 height 17
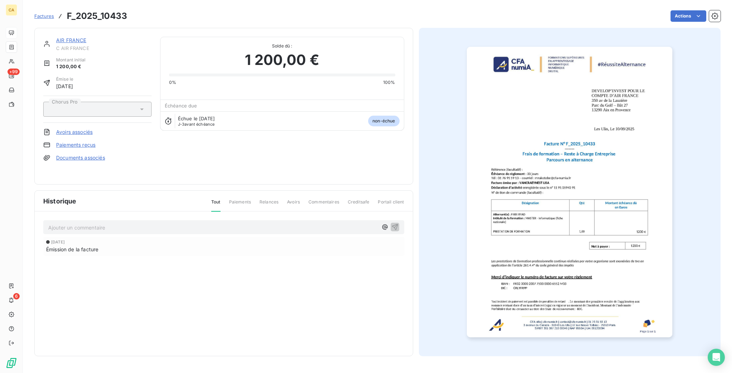
click at [110, 223] on p "Ajouter un commentaire ﻿" at bounding box center [212, 227] width 329 height 9
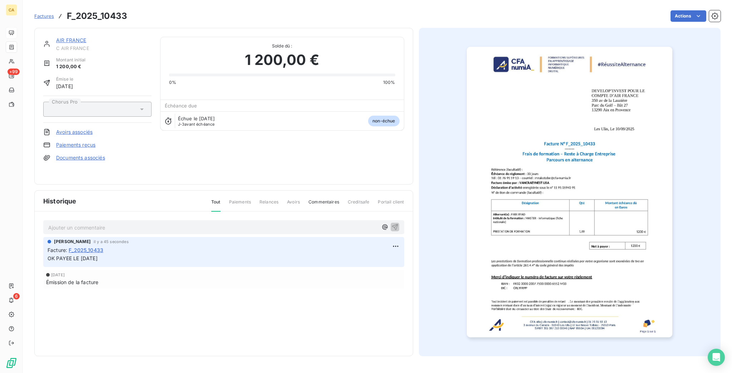
click at [553, 169] on img "button" at bounding box center [569, 192] width 205 height 291
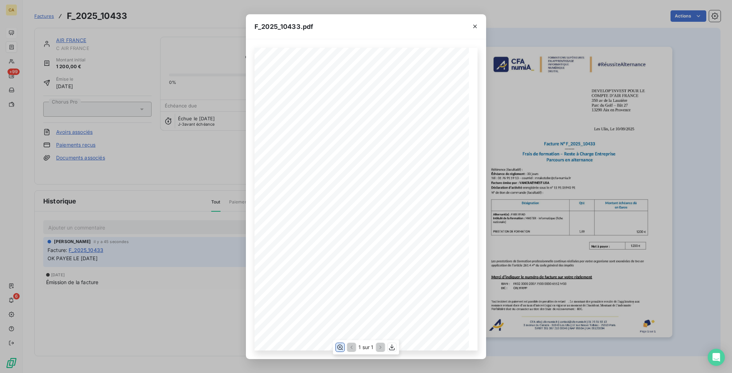
click at [341, 346] on icon "button" at bounding box center [339, 347] width 7 height 7
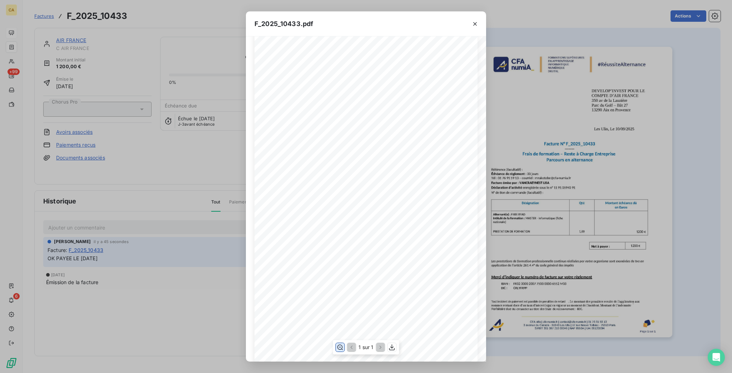
scroll to position [190, 0]
